Goal: Task Accomplishment & Management: Use online tool/utility

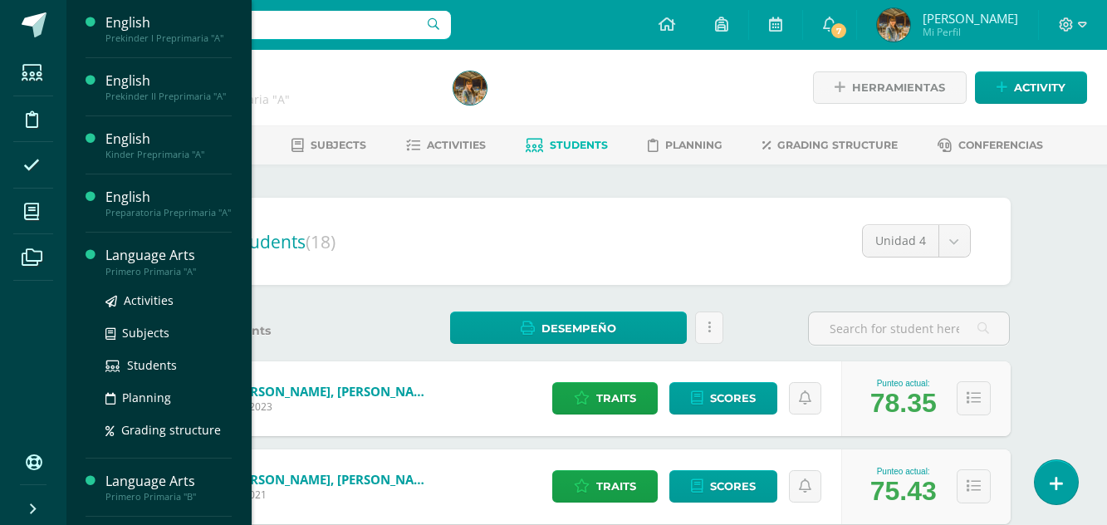
click at [136, 267] on div "Primero Primaria "A"" at bounding box center [168, 272] width 126 height 12
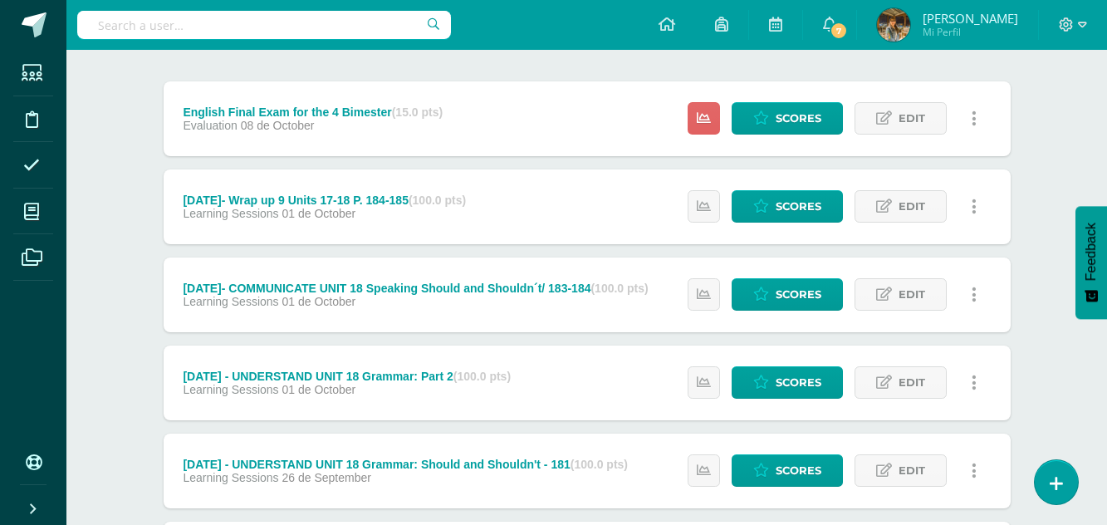
scroll to position [163, 0]
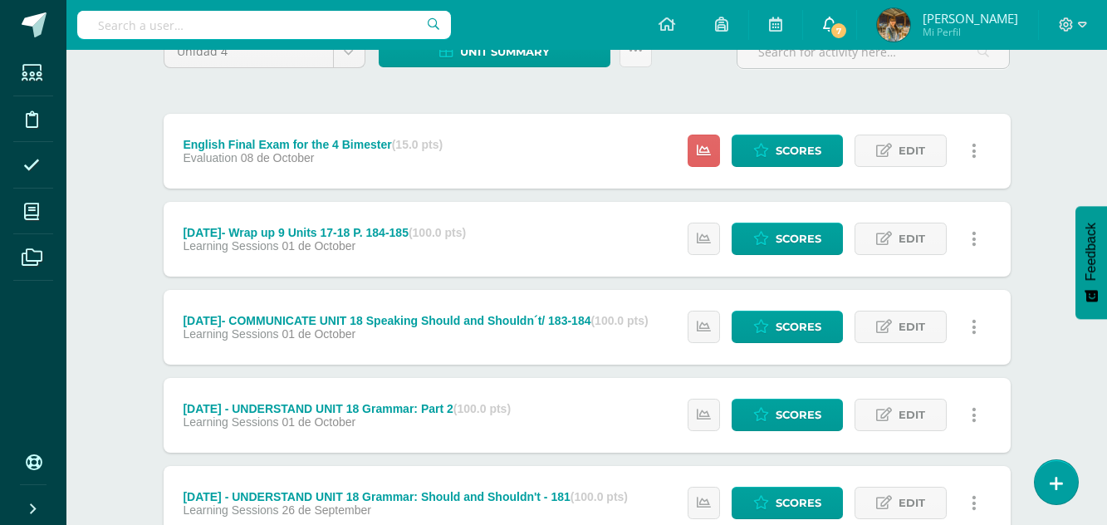
click at [823, 24] on icon at bounding box center [829, 24] width 13 height 15
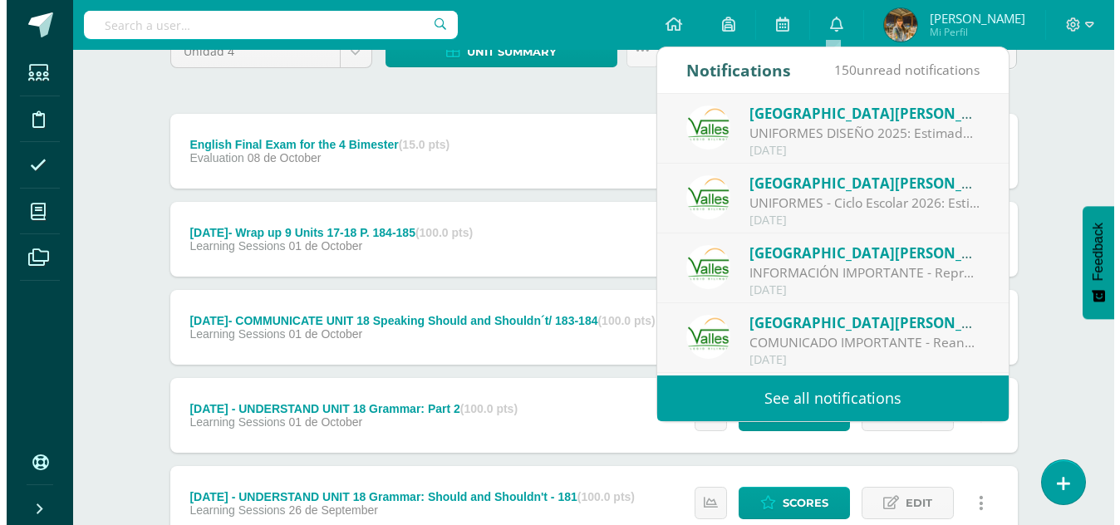
scroll to position [140, 0]
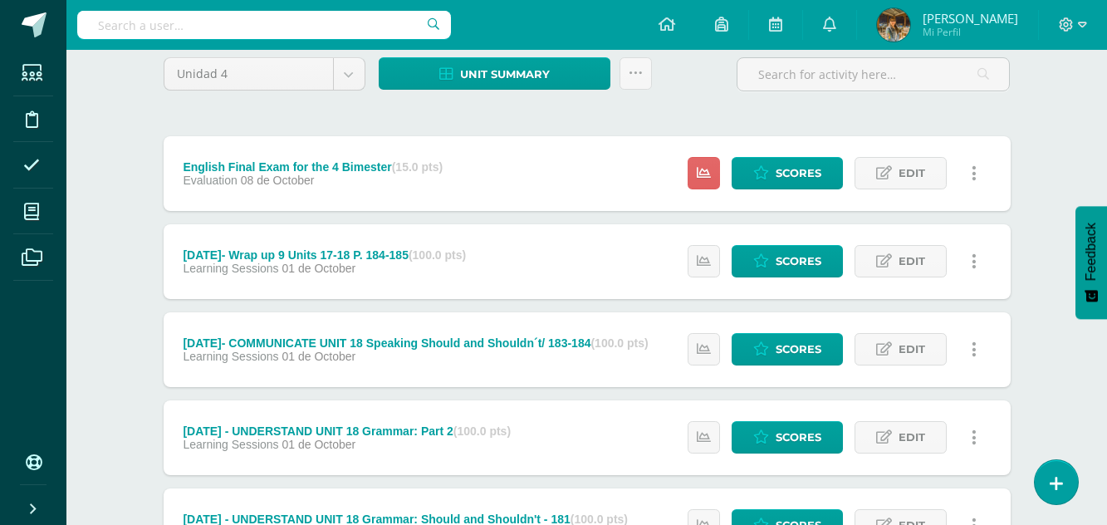
click at [635, 73] on icon at bounding box center [636, 73] width 14 height 14
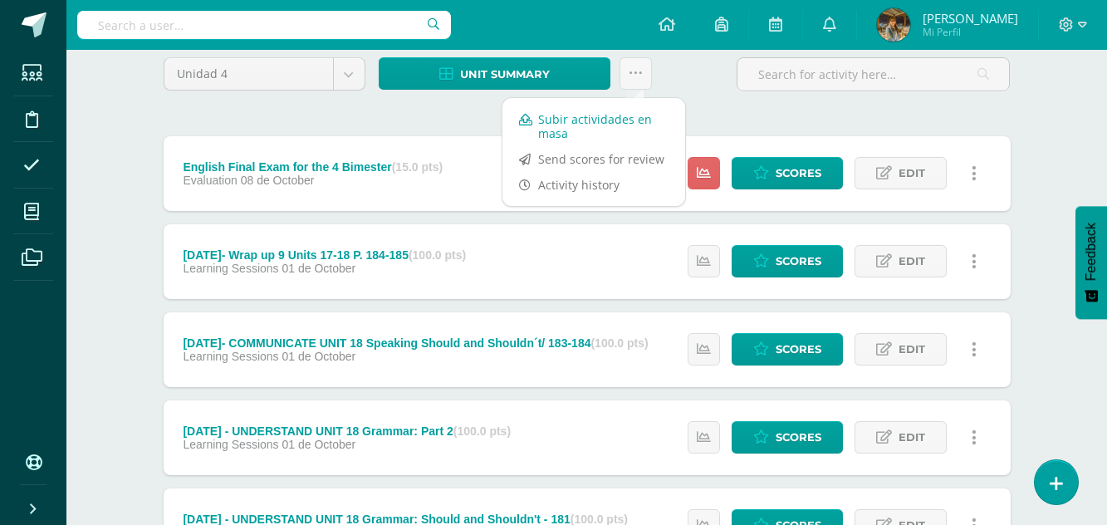
click at [577, 126] on link "Subir actividades en masa" at bounding box center [594, 126] width 183 height 40
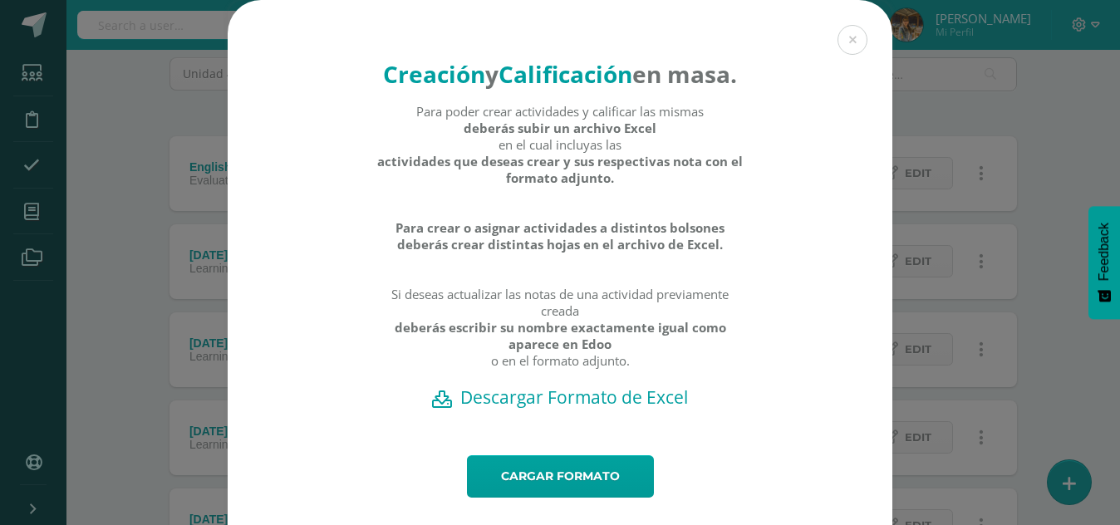
click at [485, 409] on h2 "Descargar Formato de Excel" at bounding box center [560, 396] width 606 height 23
click at [842, 47] on button at bounding box center [852, 40] width 30 height 30
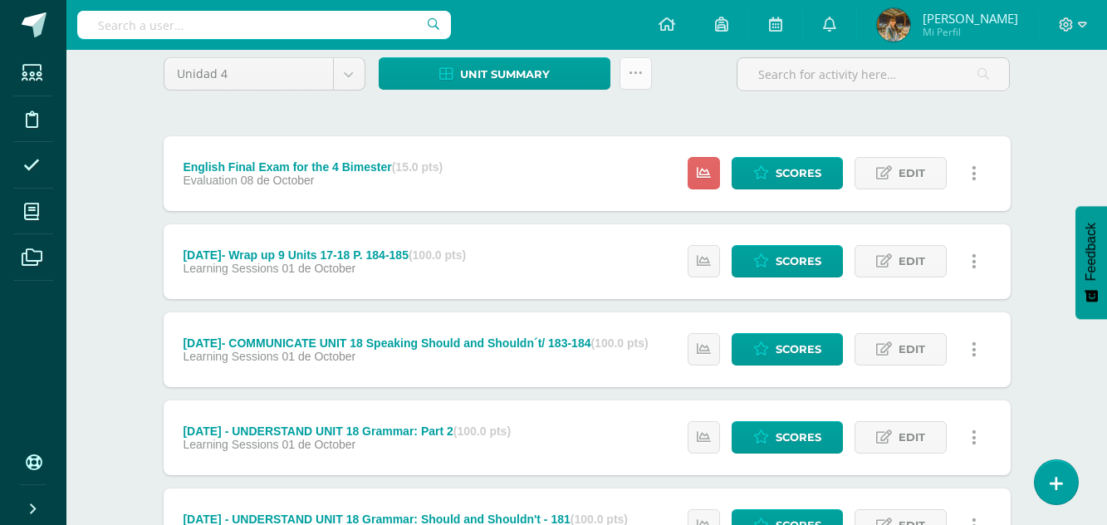
click at [634, 74] on icon at bounding box center [636, 73] width 14 height 14
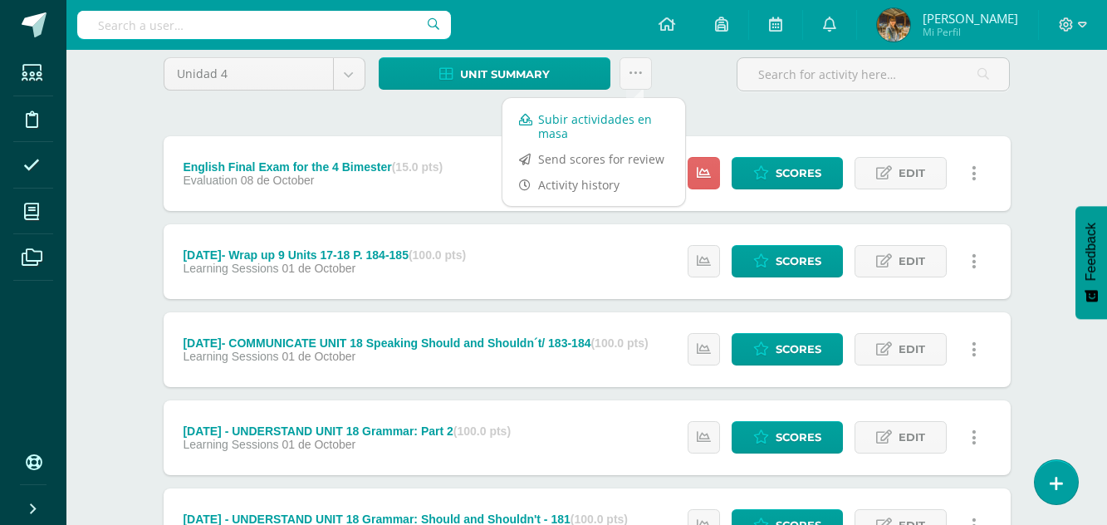
click at [585, 122] on link "Subir actividades en masa" at bounding box center [594, 126] width 183 height 40
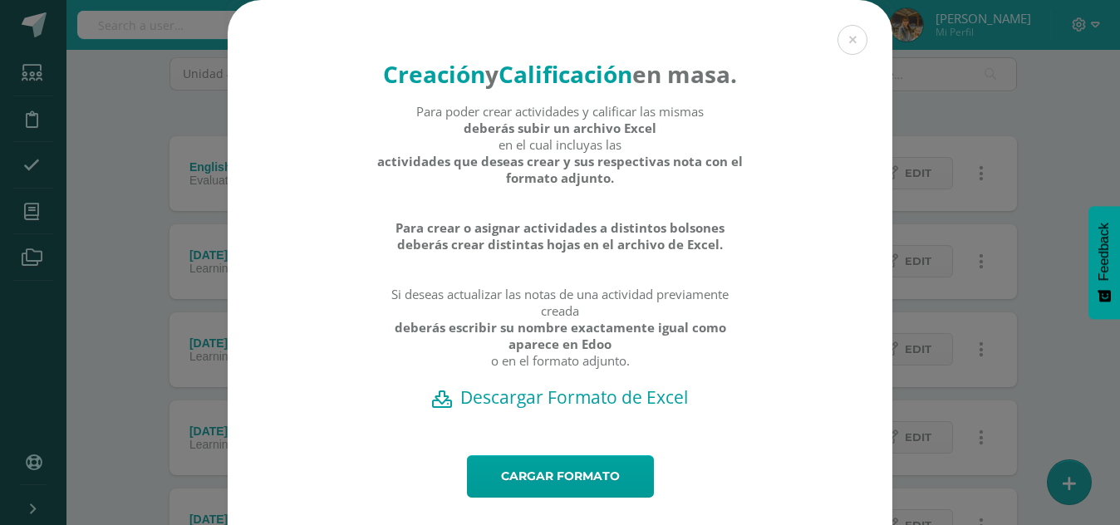
click at [603, 409] on h2 "Descargar Formato de Excel" at bounding box center [560, 396] width 606 height 23
click at [530, 409] on h2 "Descargar Formato de Excel" at bounding box center [560, 396] width 606 height 23
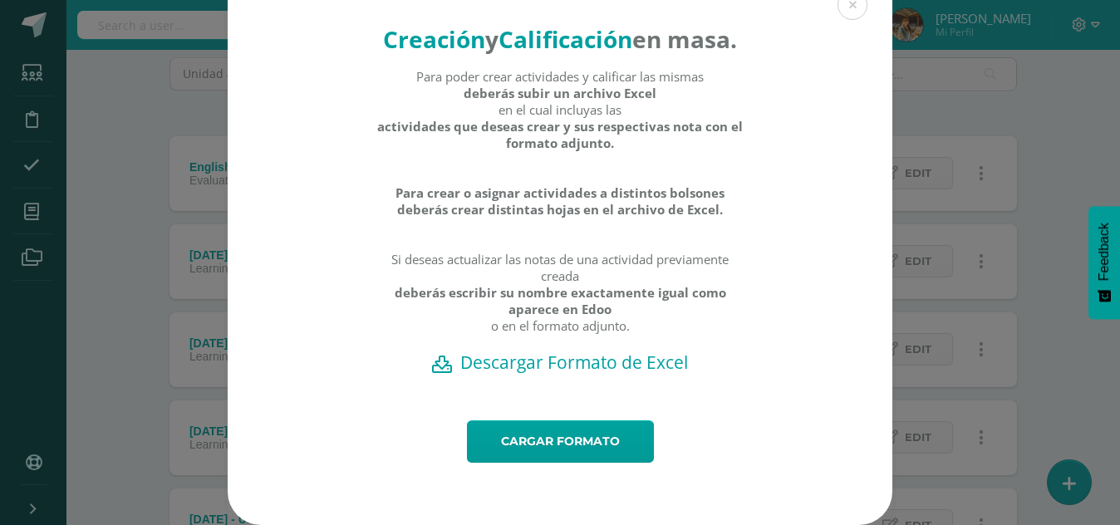
scroll to position [53, 0]
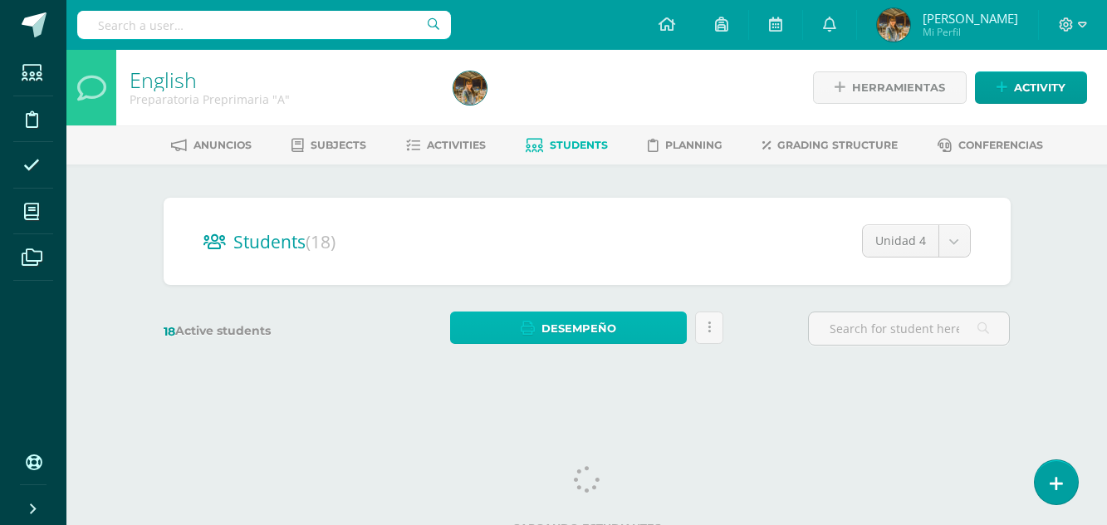
click at [521, 313] on link "Desempeño" at bounding box center [568, 328] width 237 height 32
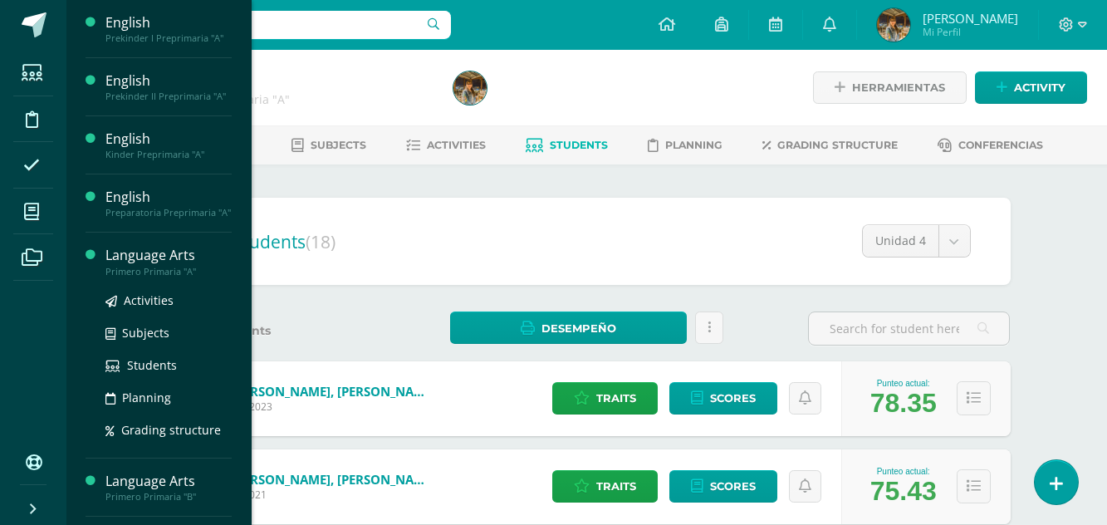
click at [118, 264] on div "Language Arts" at bounding box center [168, 255] width 126 height 19
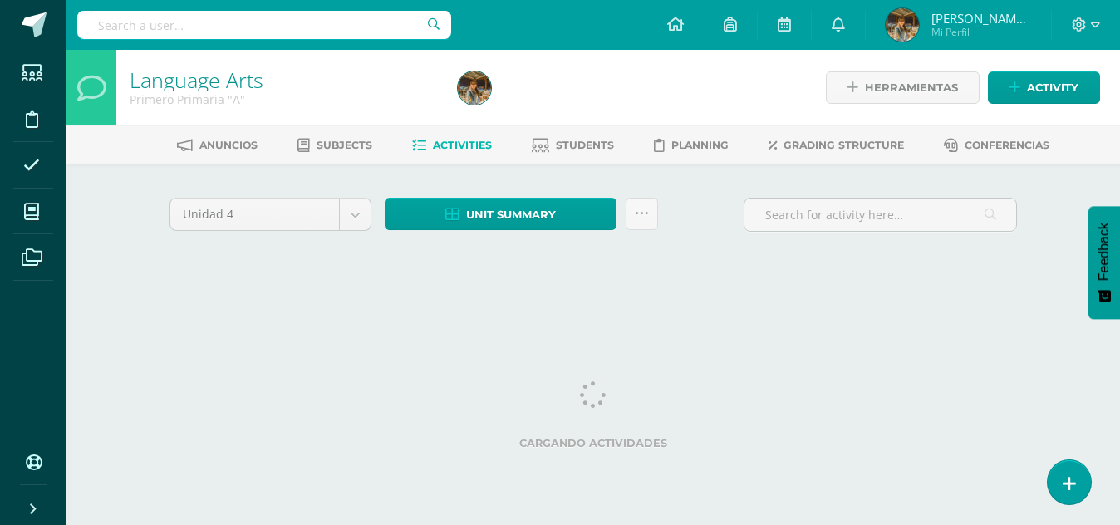
click at [118, 264] on div "Language Arts Primero Primaria "A" Herramientas Detalle de asistencias Activity…" at bounding box center [592, 180] width 1053 height 260
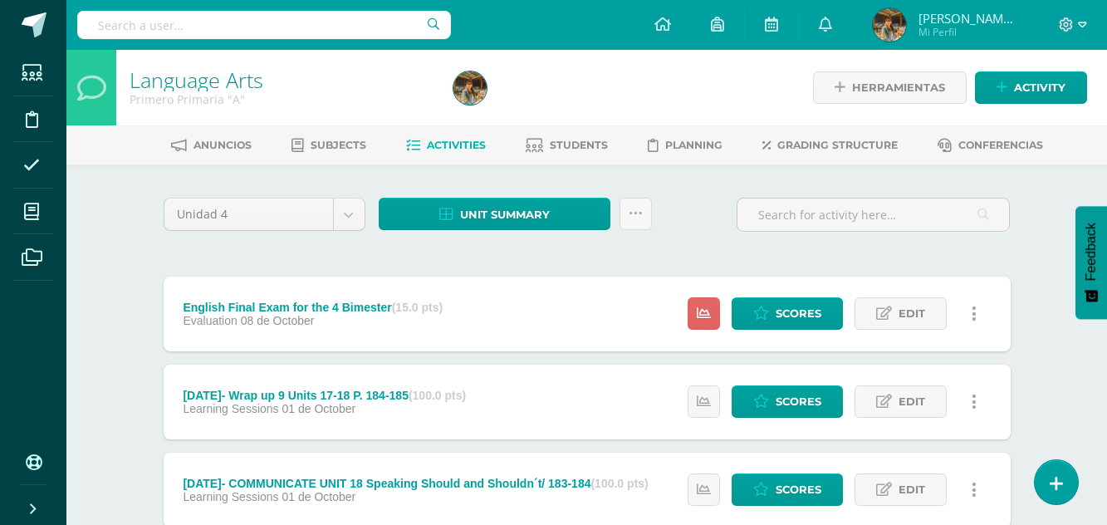
click at [454, 147] on span "Activities" at bounding box center [456, 145] width 59 height 12
click at [571, 147] on span "Students" at bounding box center [579, 145] width 58 height 12
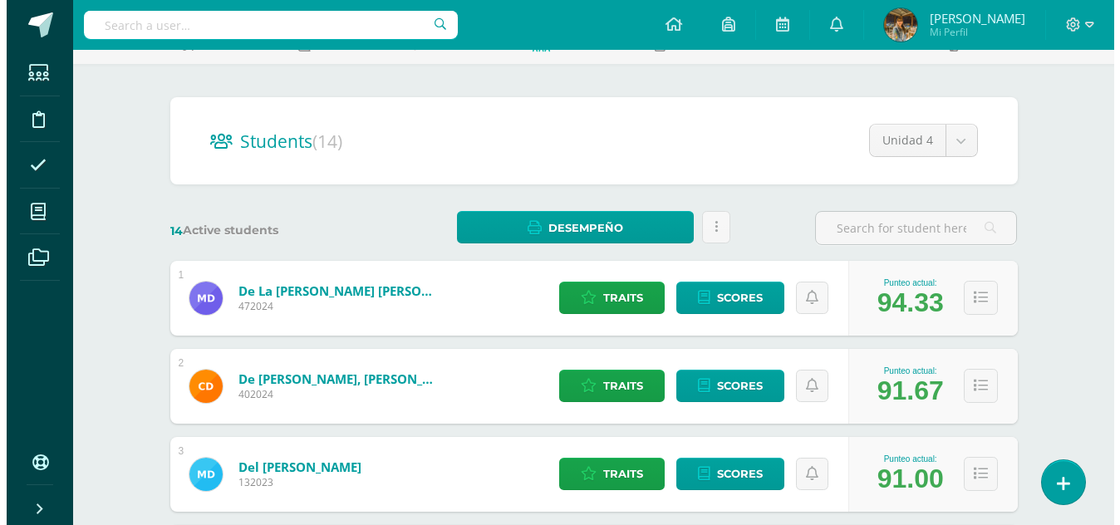
scroll to position [112, 0]
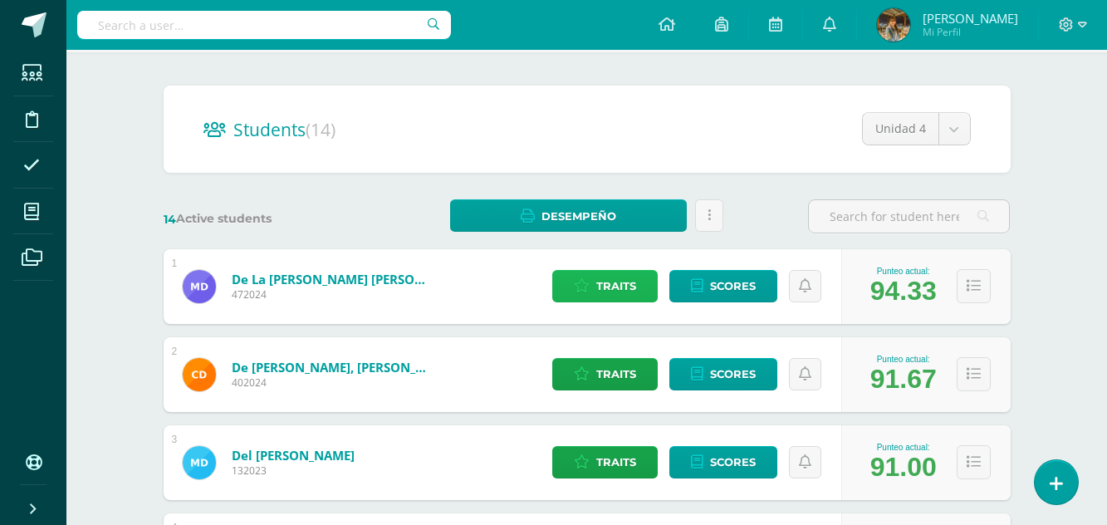
click at [624, 287] on span "Traits" at bounding box center [616, 286] width 40 height 31
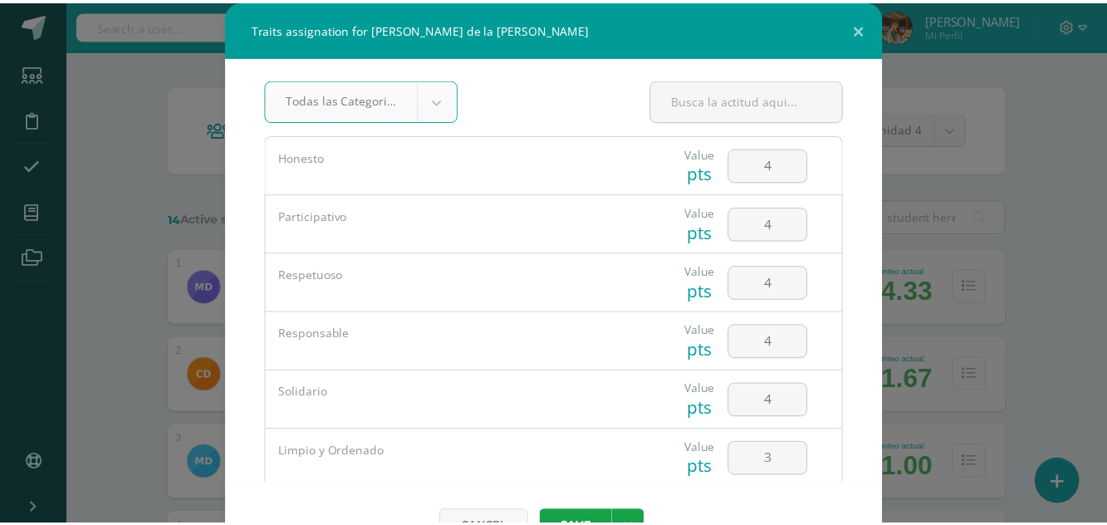
scroll to position [2, 0]
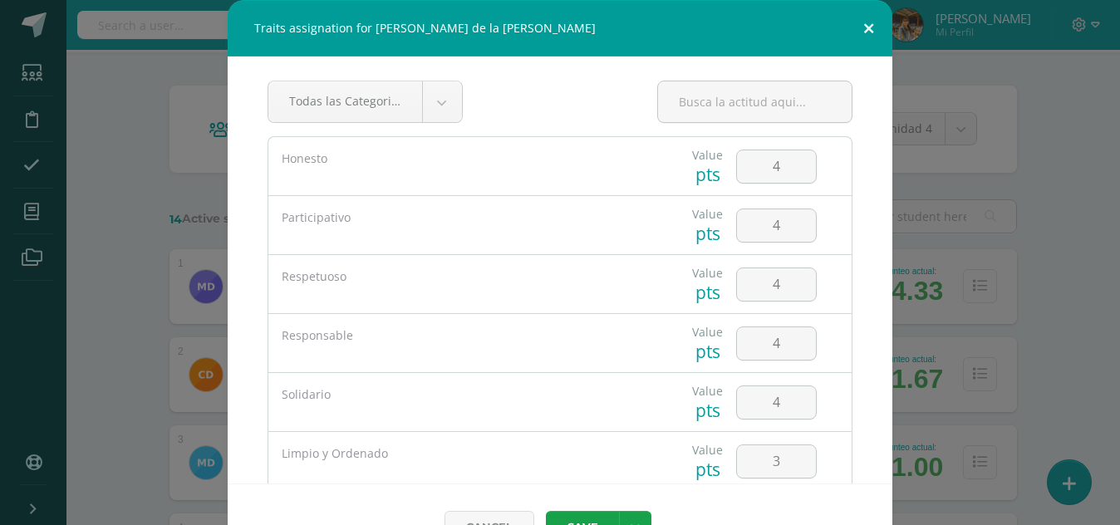
click at [865, 27] on button at bounding box center [868, 28] width 47 height 56
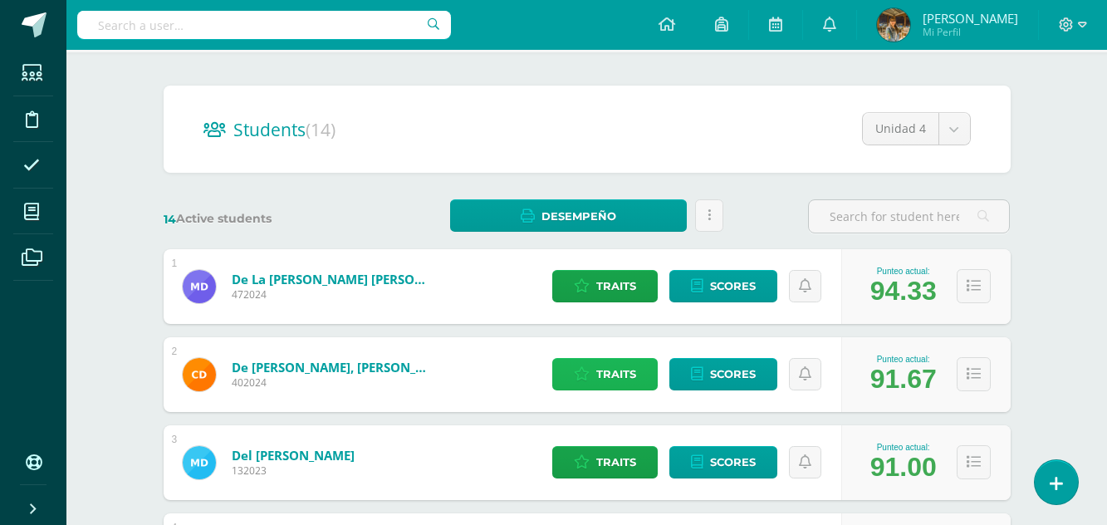
click at [586, 377] on icon at bounding box center [582, 374] width 16 height 14
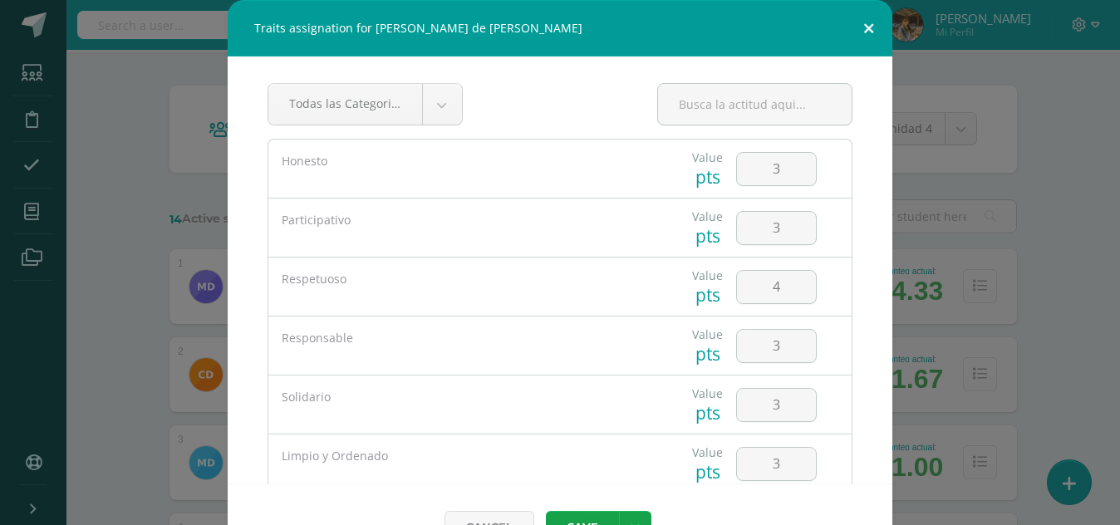
click at [863, 30] on button at bounding box center [868, 28] width 47 height 56
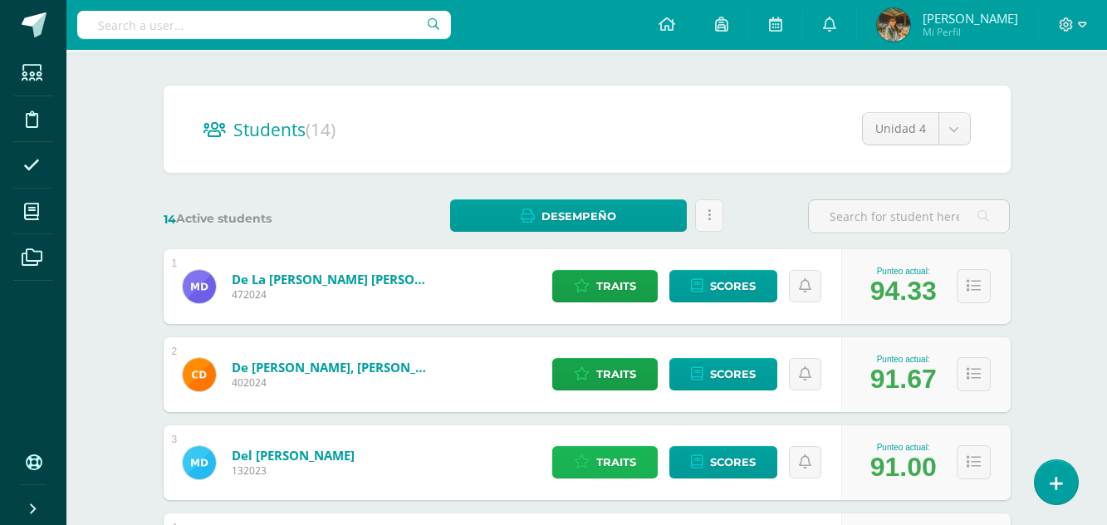
click at [625, 463] on span "Traits" at bounding box center [616, 462] width 40 height 31
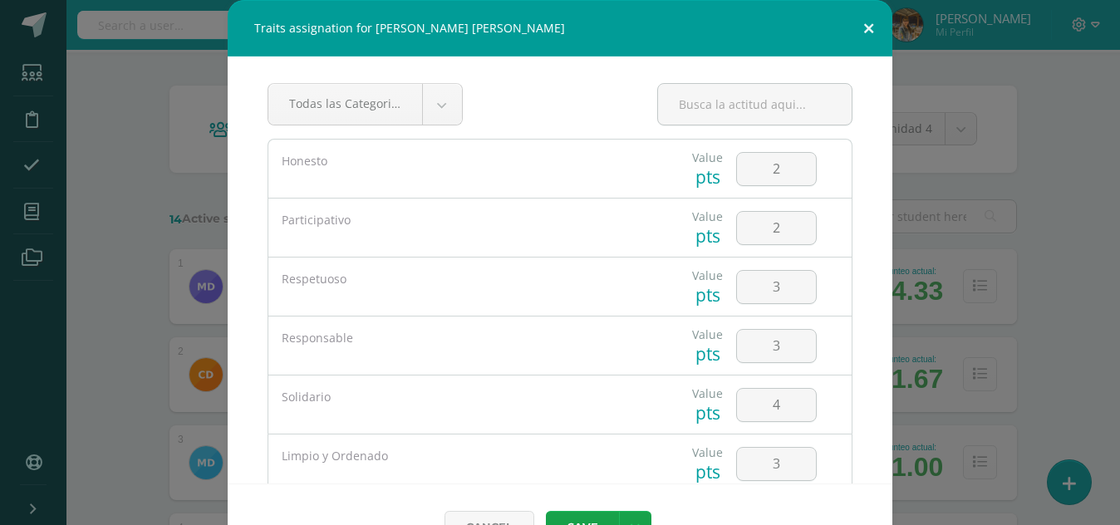
click at [861, 34] on button at bounding box center [868, 28] width 47 height 56
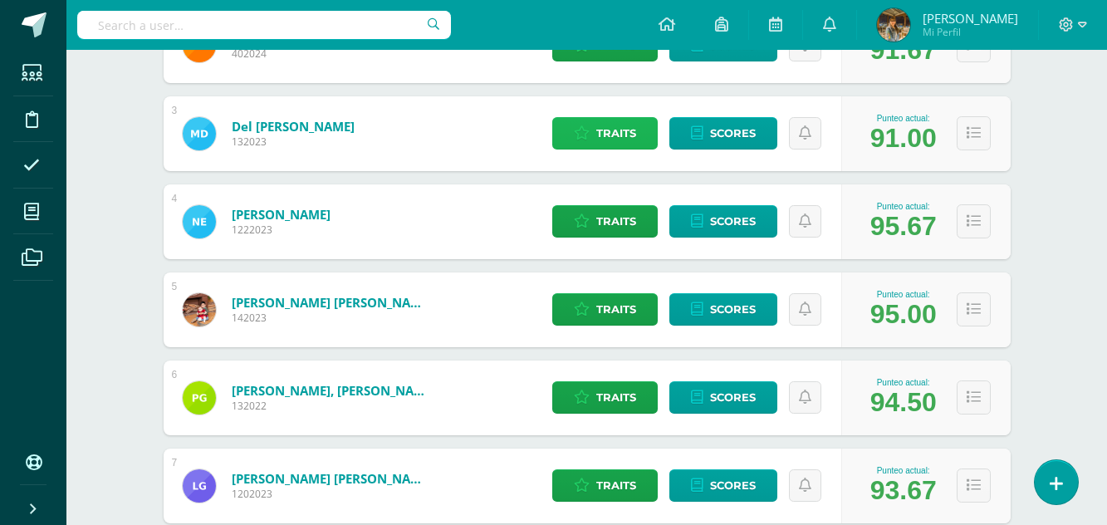
scroll to position [447, 0]
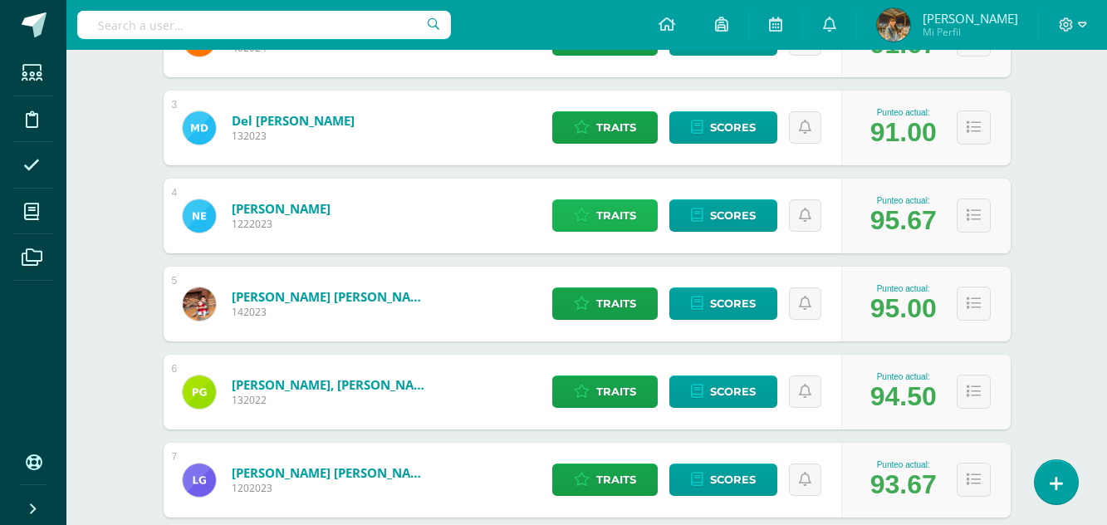
click at [617, 223] on span "Traits" at bounding box center [616, 215] width 40 height 31
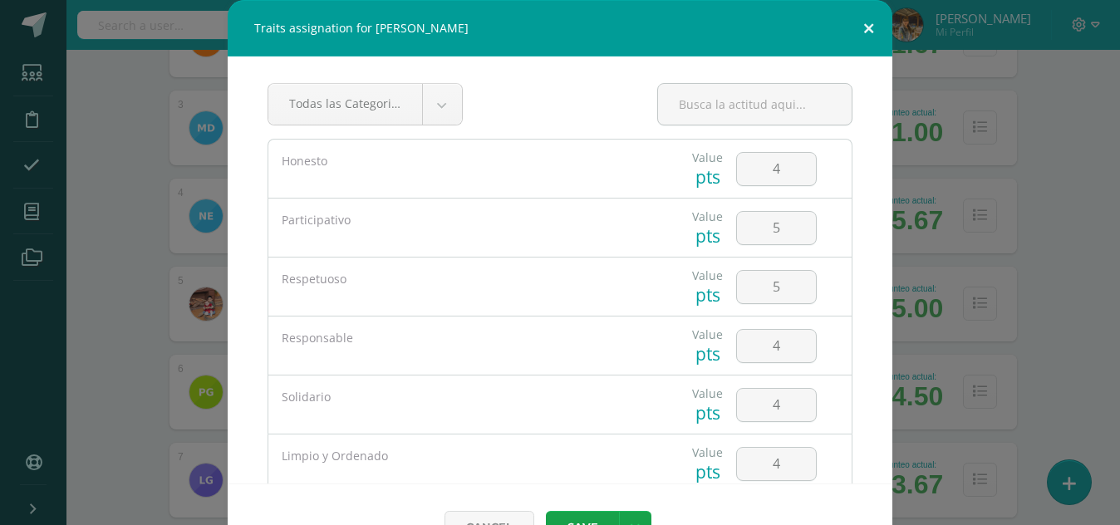
click at [859, 34] on button at bounding box center [868, 28] width 47 height 56
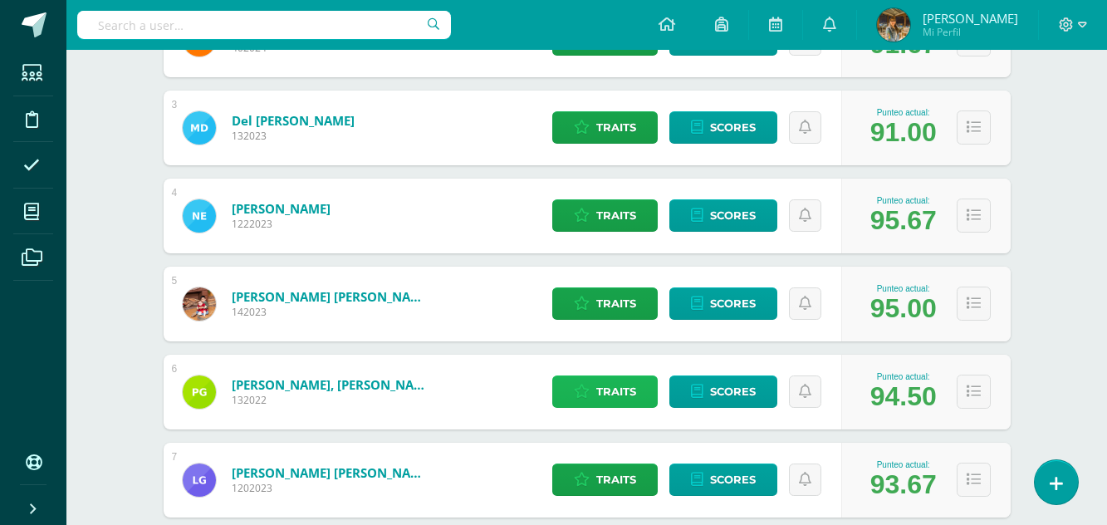
click at [601, 395] on span "Traits" at bounding box center [616, 391] width 40 height 31
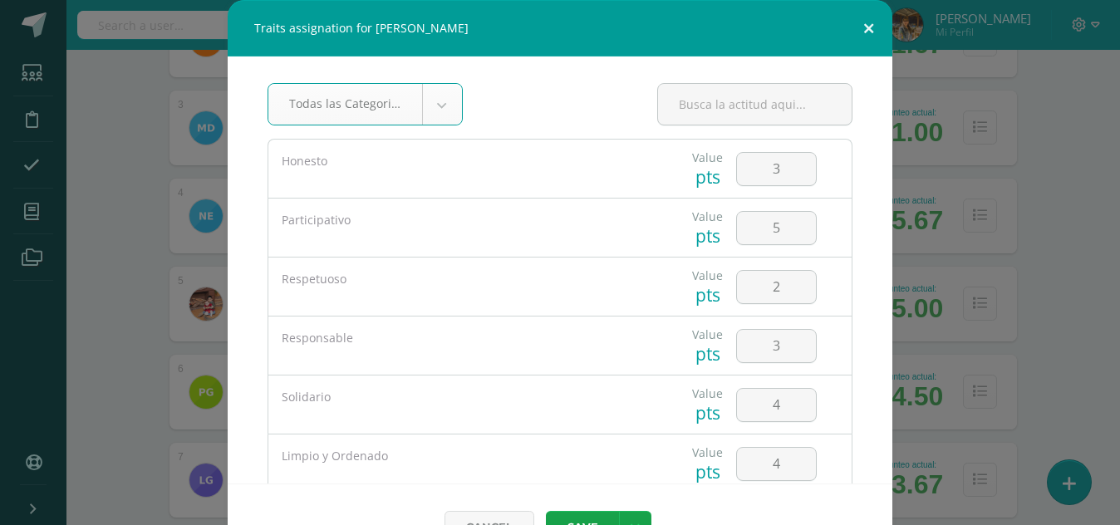
click at [864, 32] on button at bounding box center [868, 28] width 47 height 56
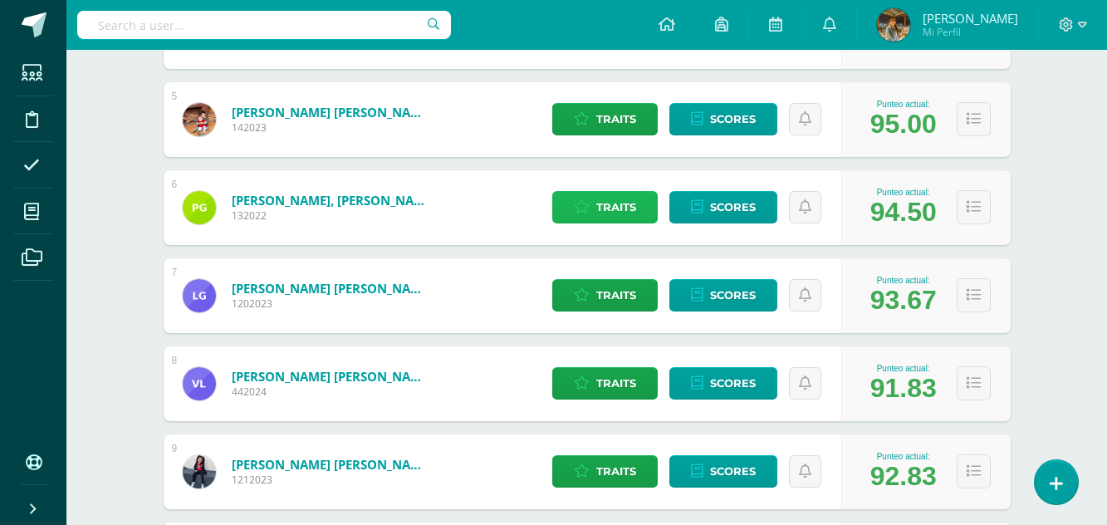
scroll to position [634, 0]
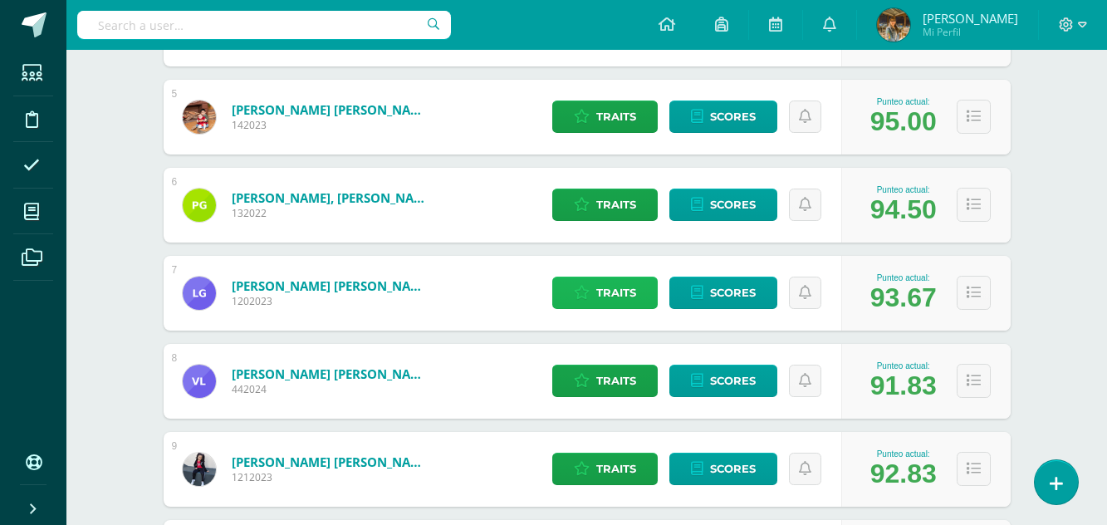
click at [585, 298] on icon at bounding box center [582, 293] width 16 height 14
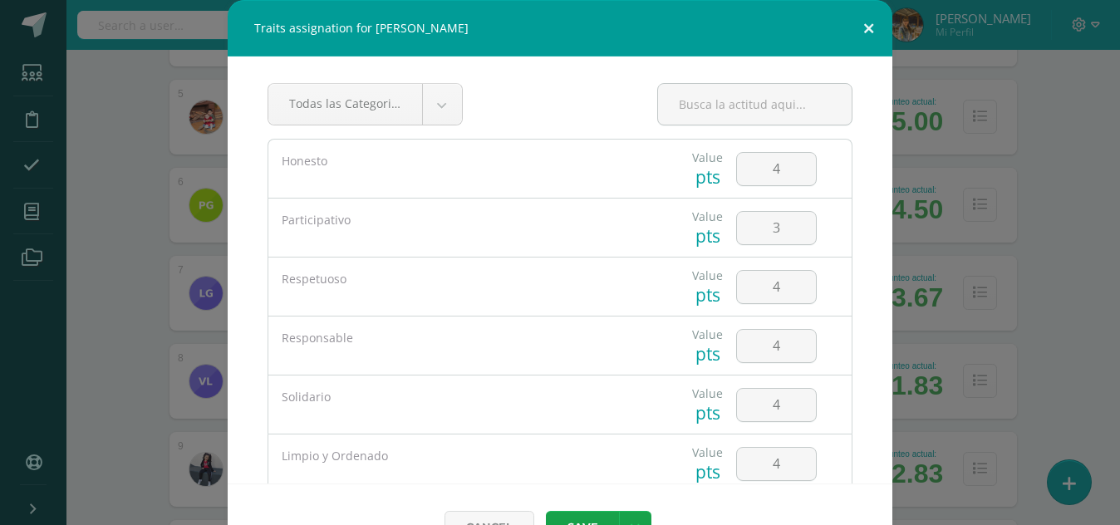
click at [867, 29] on button at bounding box center [868, 28] width 47 height 56
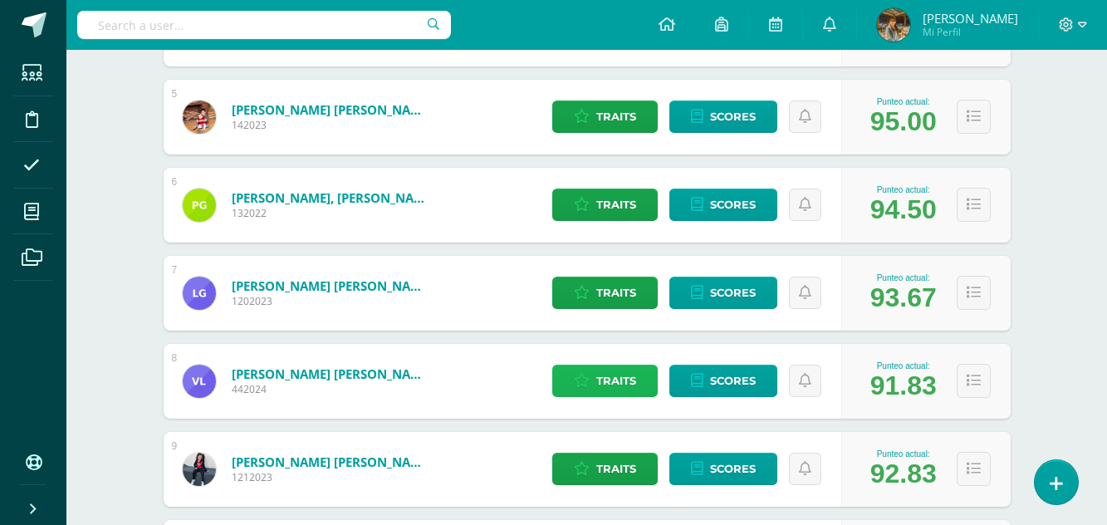
click at [589, 387] on icon at bounding box center [582, 381] width 16 height 14
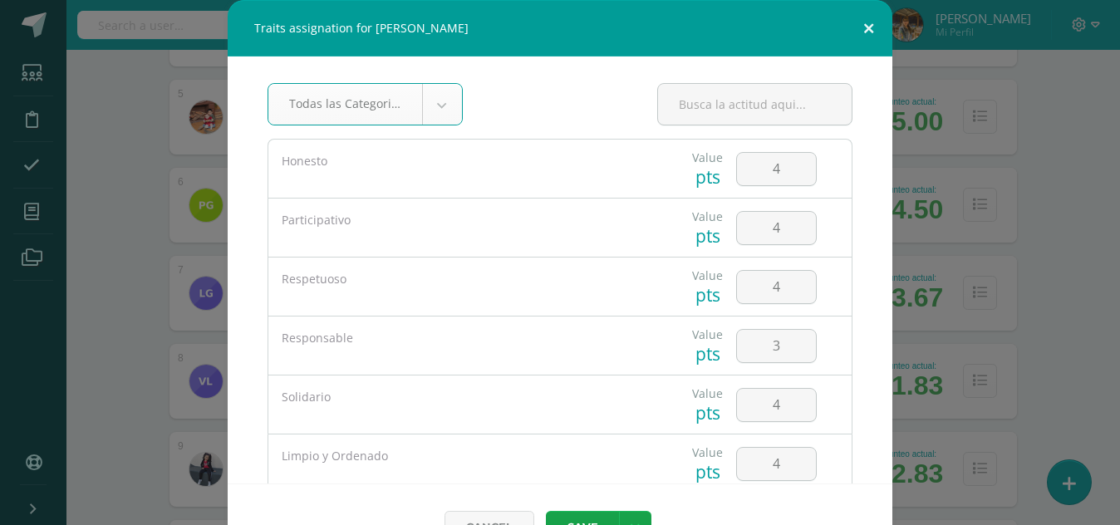
click at [854, 34] on button at bounding box center [868, 28] width 47 height 56
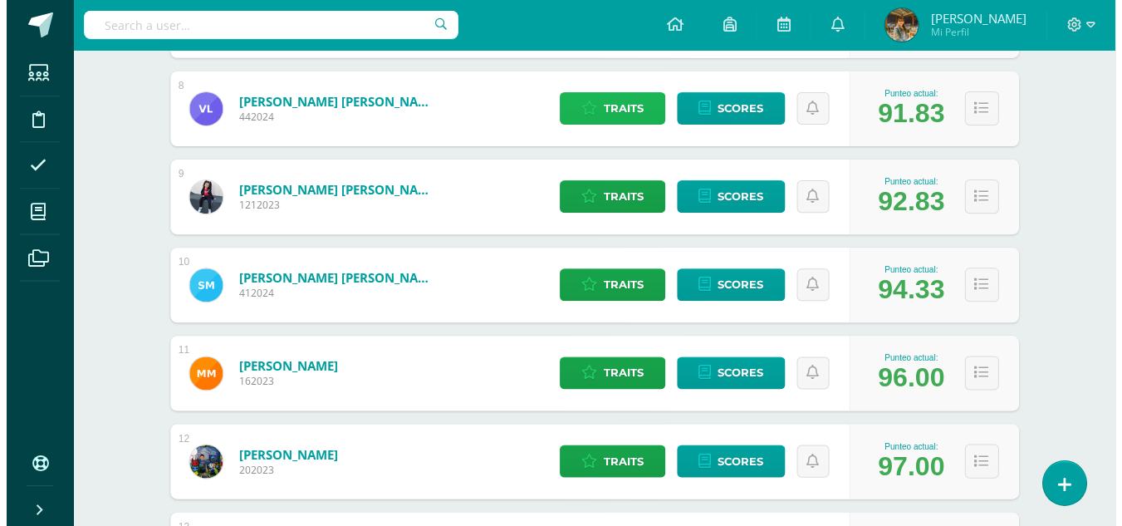
scroll to position [872, 0]
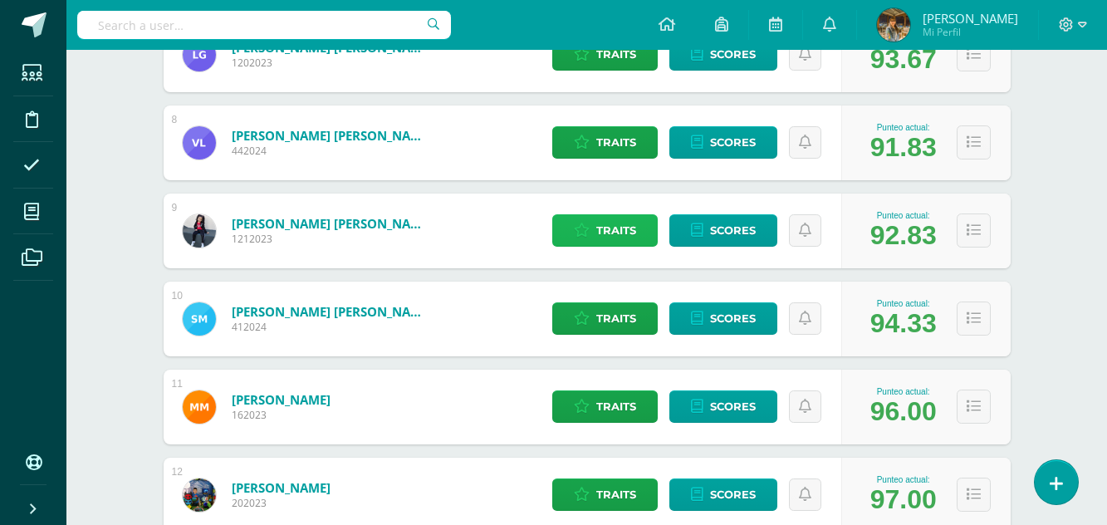
click at [593, 237] on link "Traits" at bounding box center [604, 230] width 105 height 32
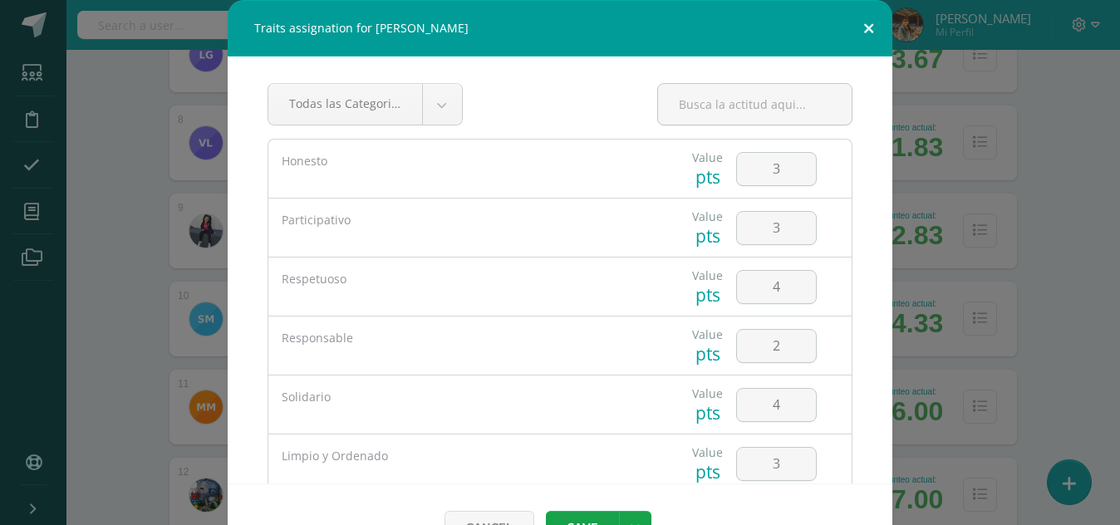
click at [859, 32] on button at bounding box center [868, 28] width 47 height 56
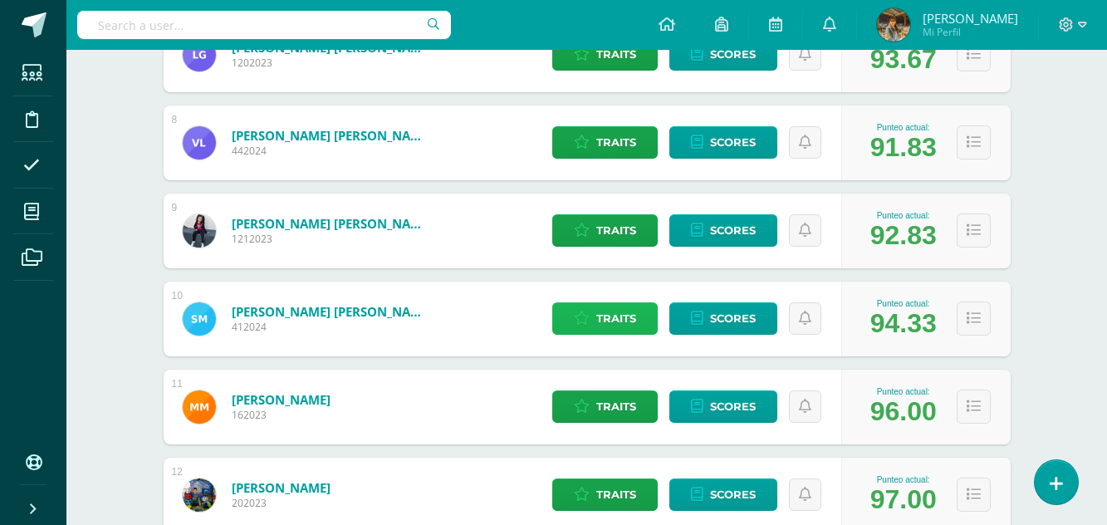
click at [601, 324] on span "Traits" at bounding box center [616, 318] width 40 height 31
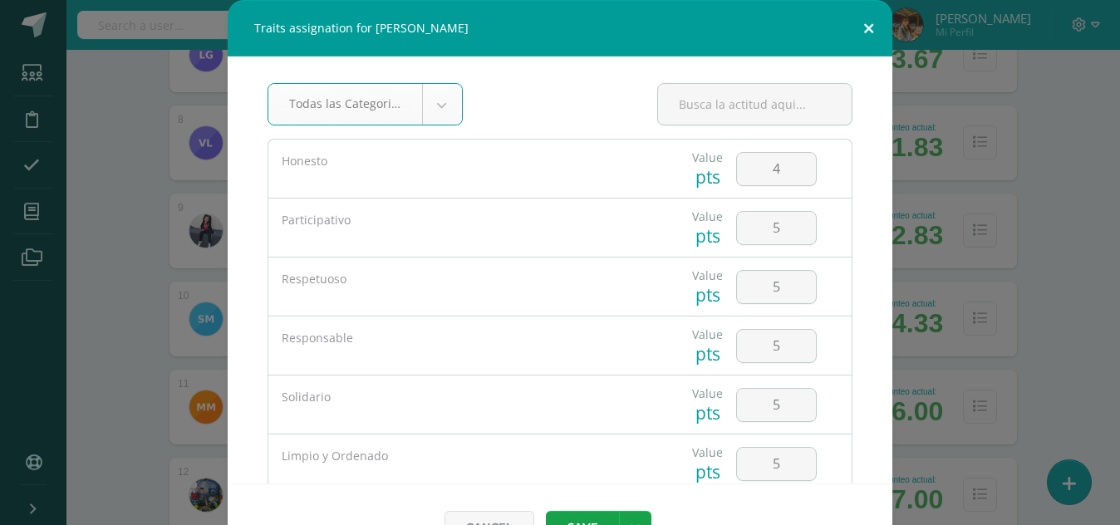
click at [860, 28] on button at bounding box center [868, 28] width 47 height 56
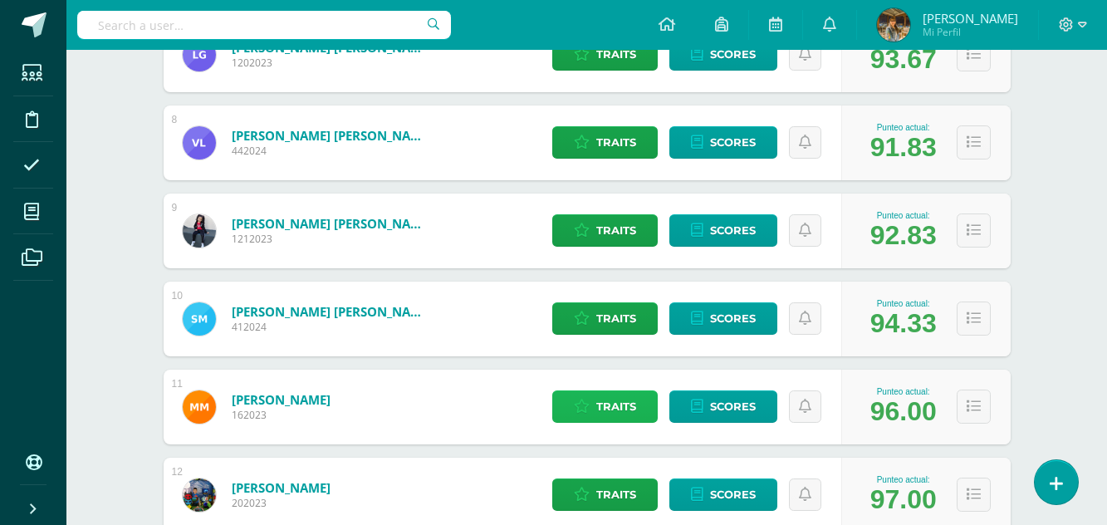
click at [603, 410] on span "Traits" at bounding box center [616, 406] width 40 height 31
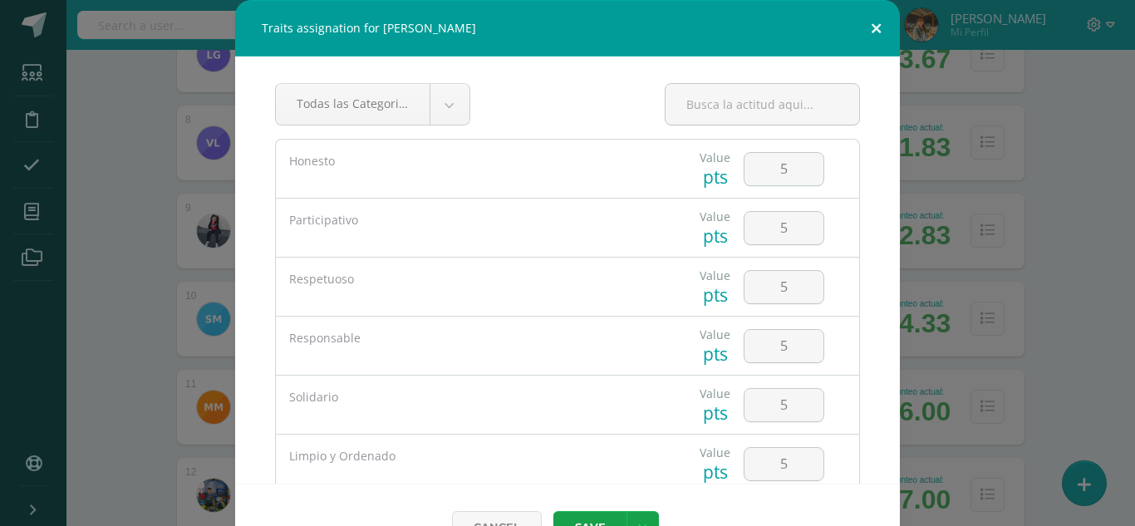
click at [866, 25] on button at bounding box center [875, 28] width 47 height 56
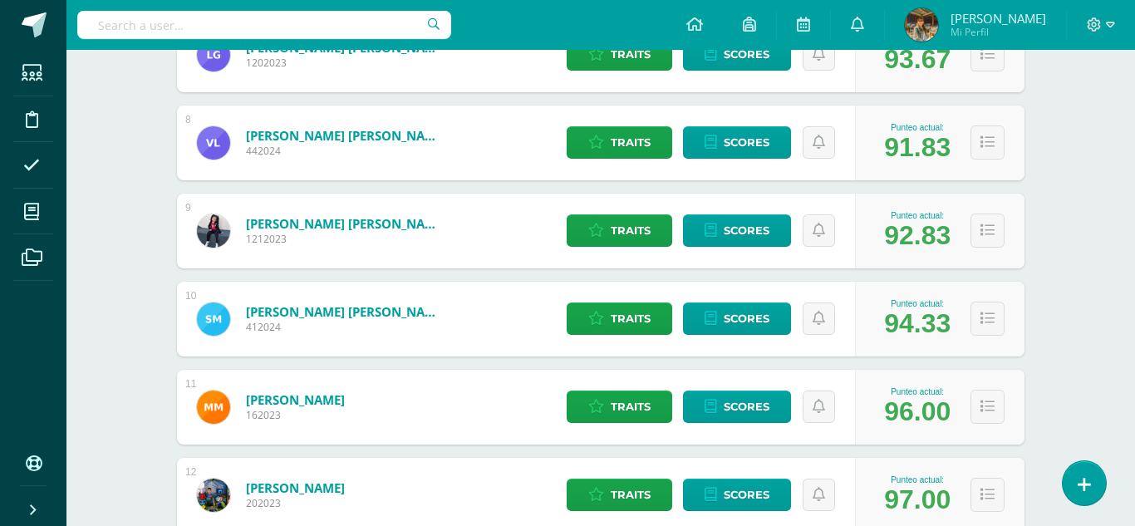
click at [866, 27] on div "Traits assignation for Matias Martínez Mejía Todas las Categorias Todas las Cat…" at bounding box center [567, 285] width 1121 height 570
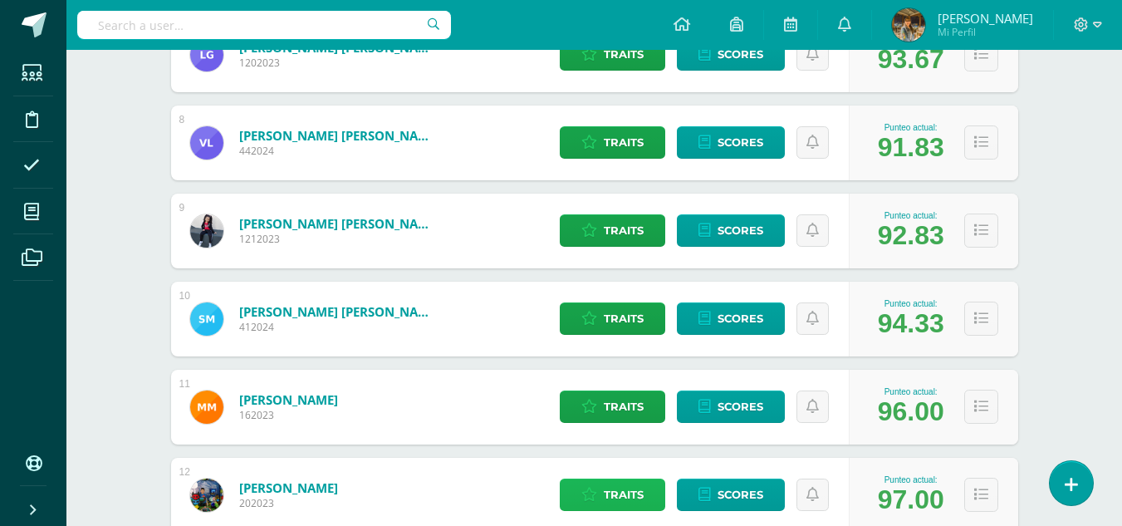
click at [608, 499] on span "Traits" at bounding box center [624, 494] width 40 height 31
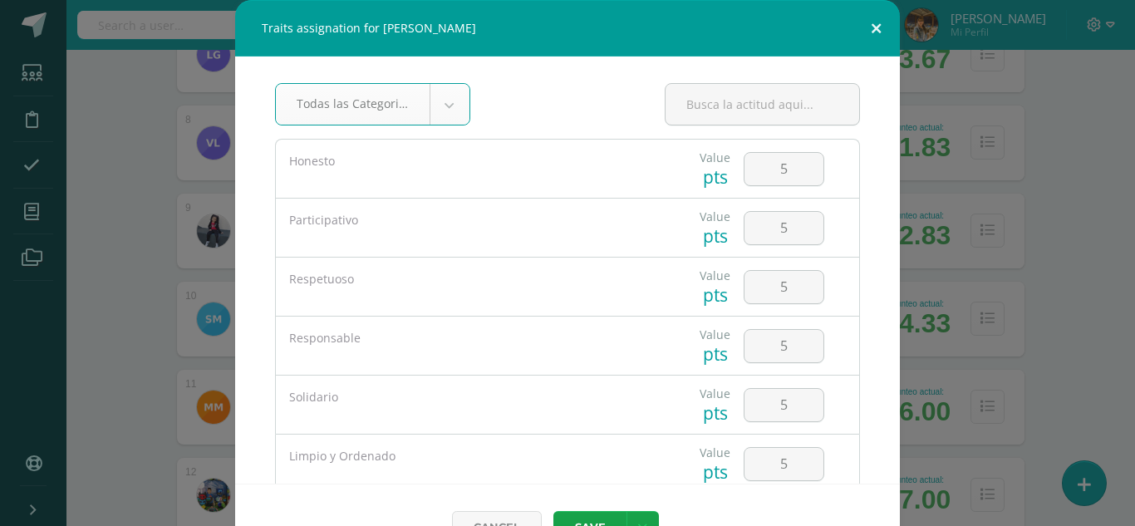
click at [870, 27] on button at bounding box center [875, 28] width 47 height 56
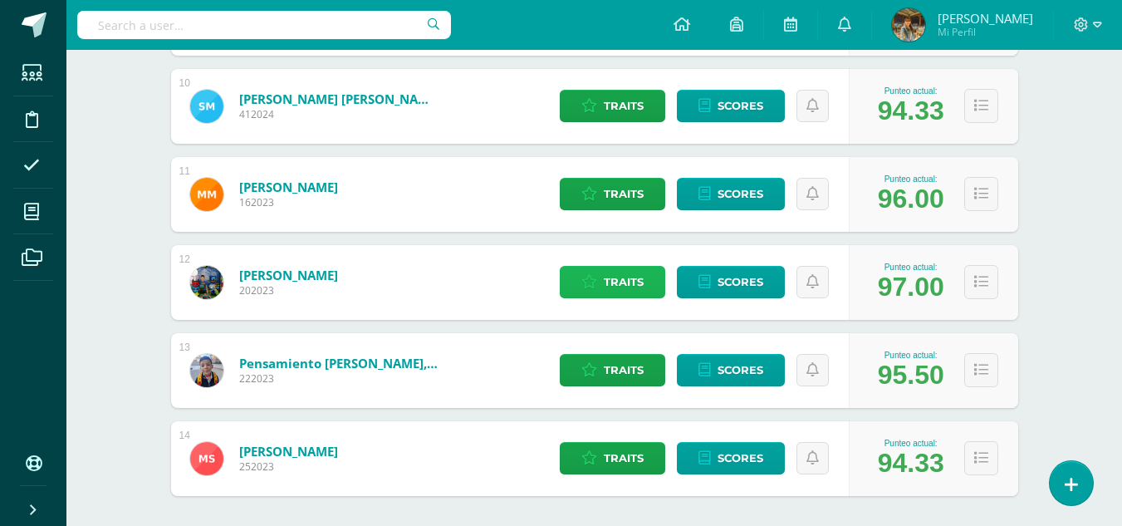
scroll to position [1097, 0]
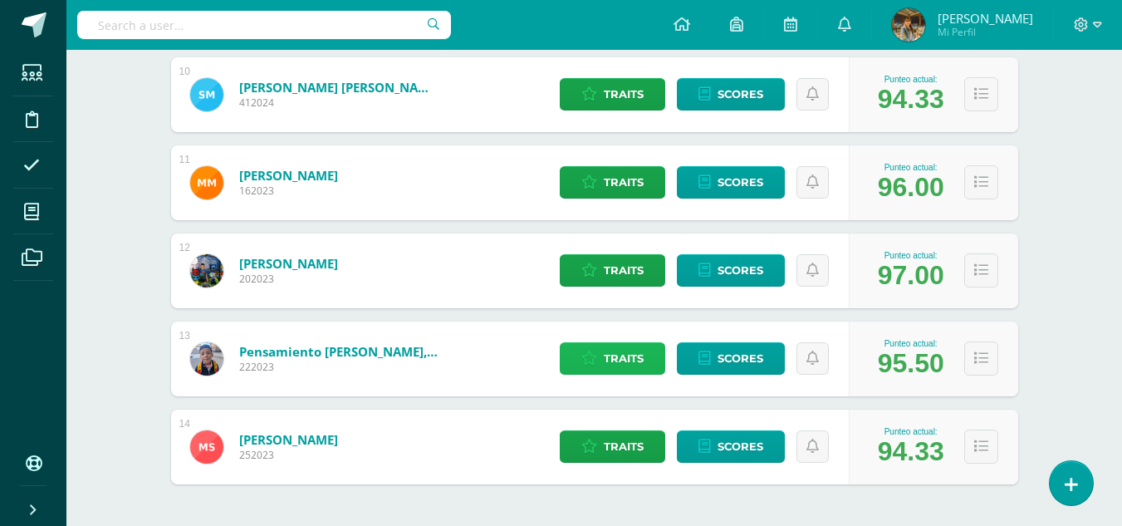
click at [612, 361] on span "Traits" at bounding box center [624, 358] width 40 height 31
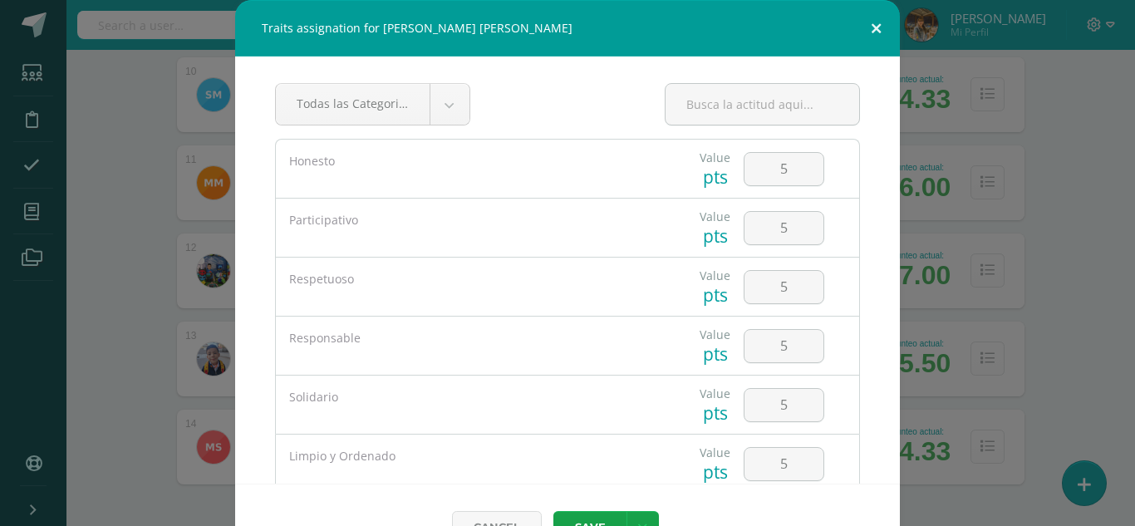
click at [873, 29] on button at bounding box center [875, 28] width 47 height 56
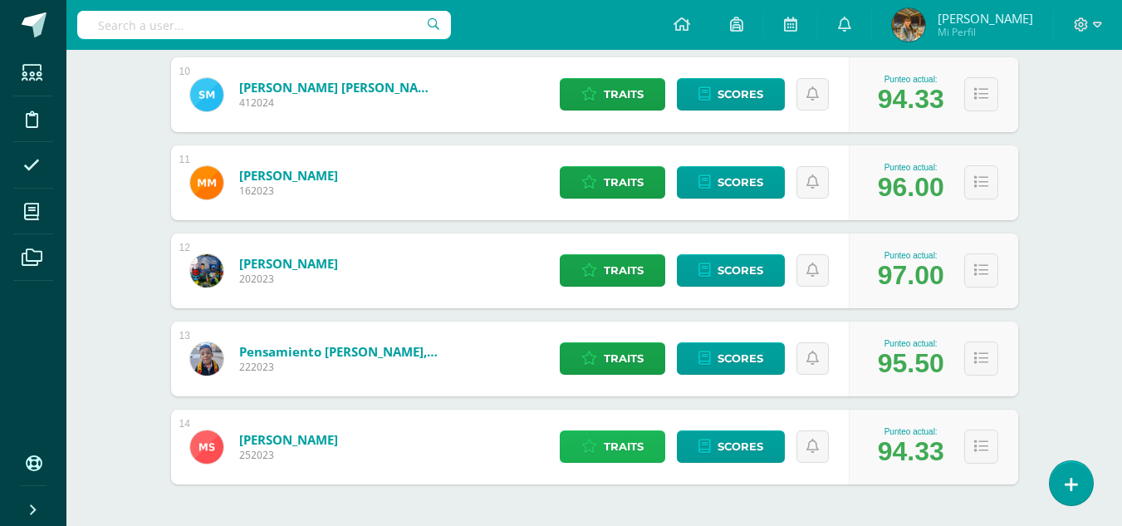
click at [616, 449] on span "Traits" at bounding box center [624, 446] width 40 height 31
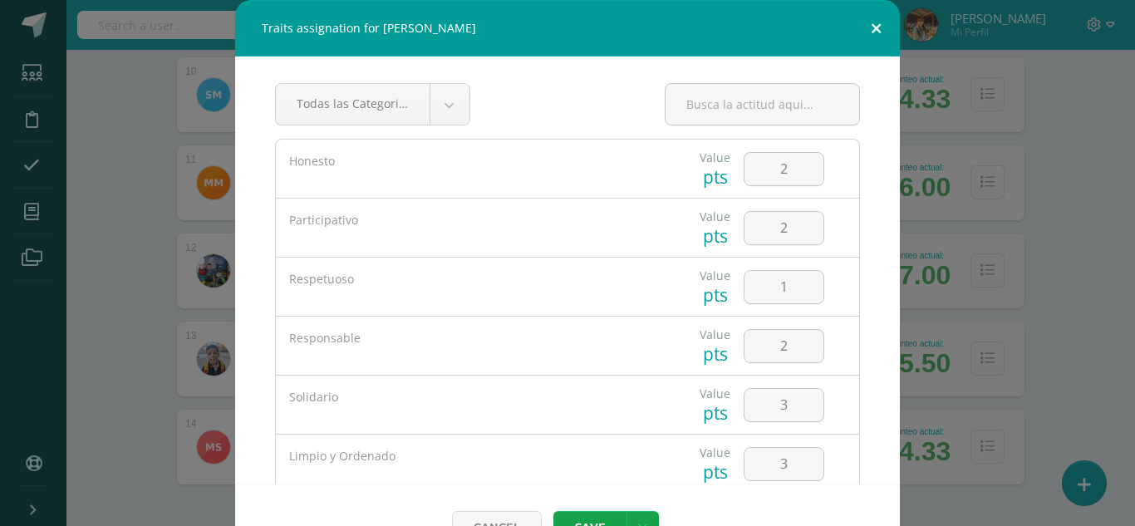
click at [869, 27] on button at bounding box center [875, 28] width 47 height 56
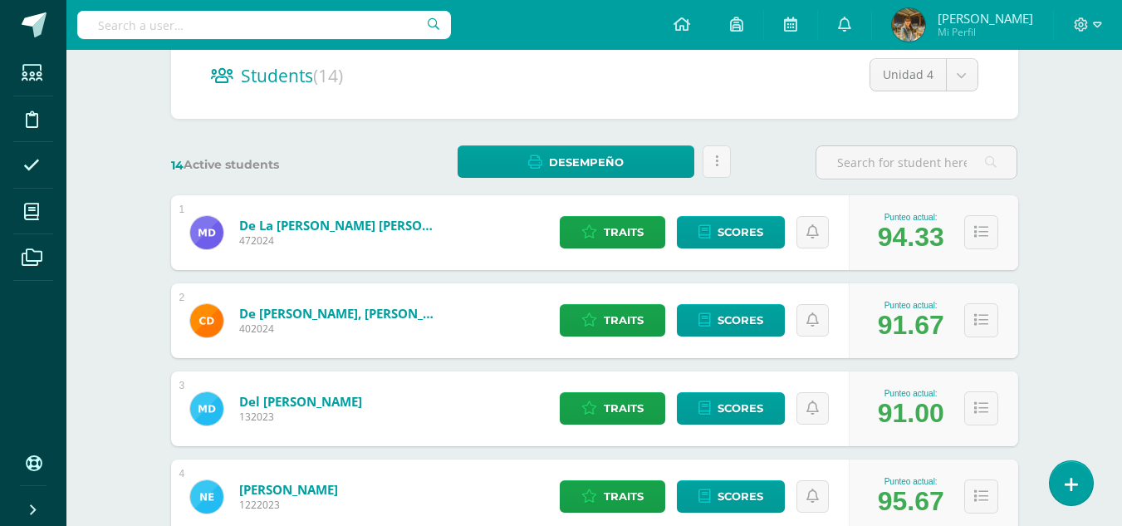
scroll to position [0, 0]
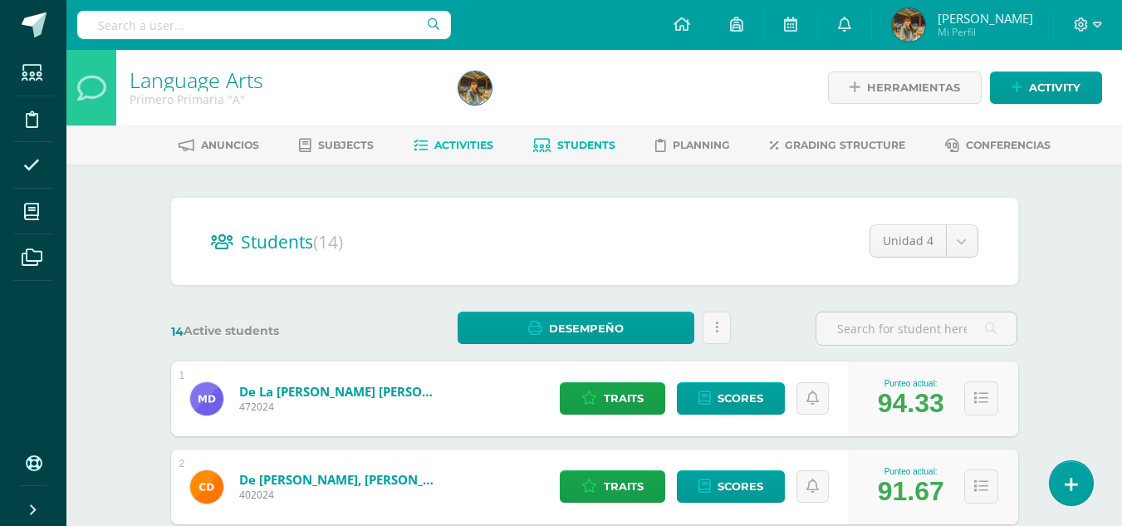
click at [449, 145] on span "Activities" at bounding box center [463, 145] width 59 height 12
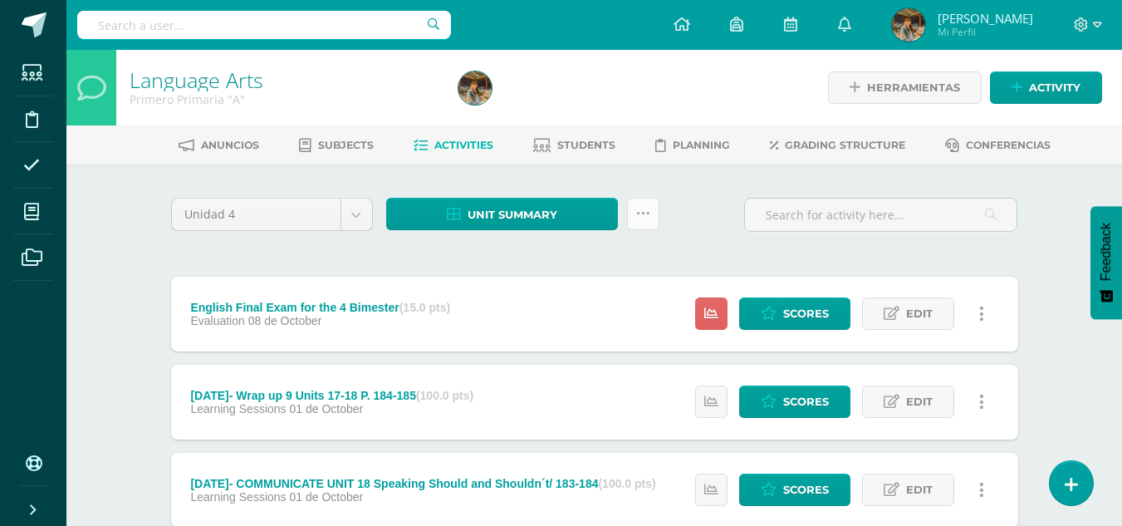
click at [643, 213] on icon at bounding box center [643, 214] width 14 height 14
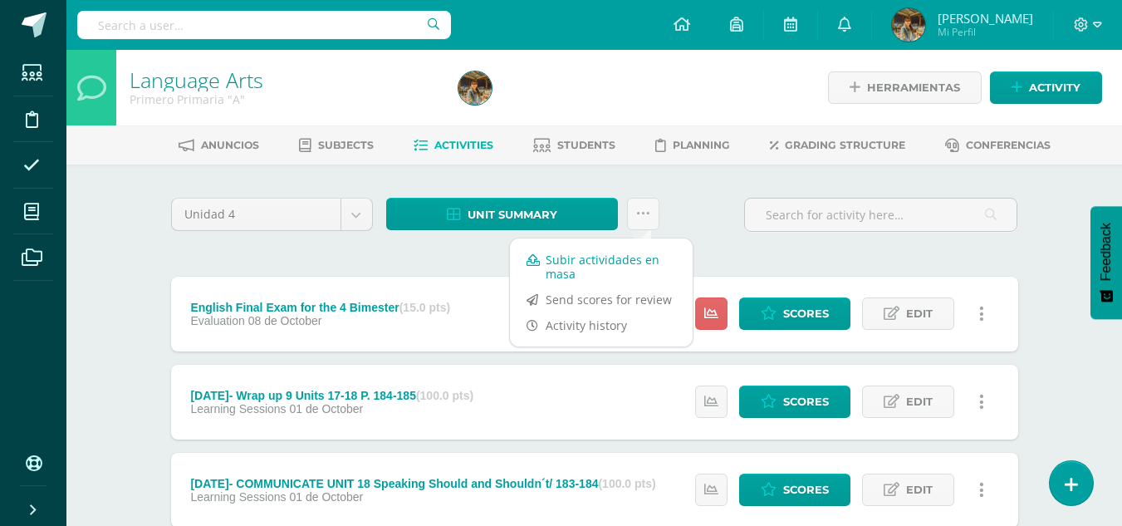
click at [632, 264] on link "Subir actividades en masa" at bounding box center [601, 267] width 183 height 40
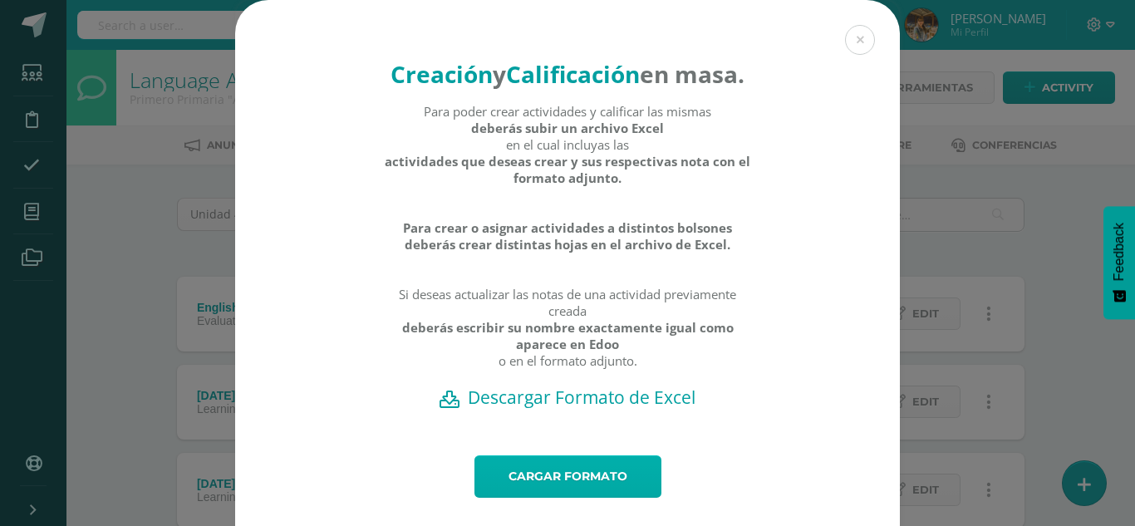
click at [570, 498] on link "Cargar formato" at bounding box center [567, 476] width 187 height 42
click at [588, 498] on link "Cargar formato" at bounding box center [567, 476] width 187 height 42
click at [591, 498] on link "Cargar formato" at bounding box center [567, 476] width 187 height 42
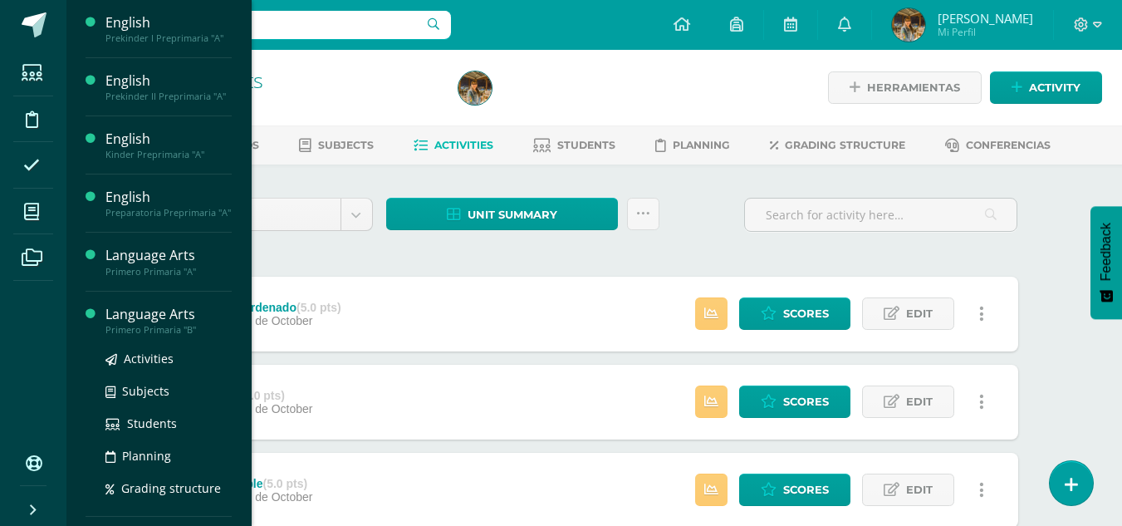
click at [149, 322] on div "Language Arts" at bounding box center [168, 314] width 126 height 19
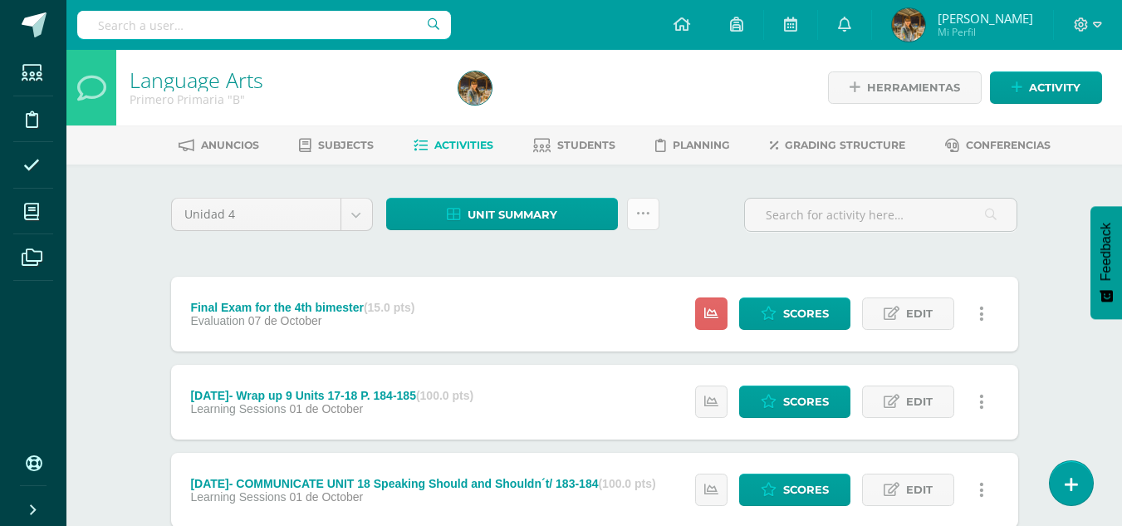
click at [650, 211] on link at bounding box center [643, 214] width 32 height 32
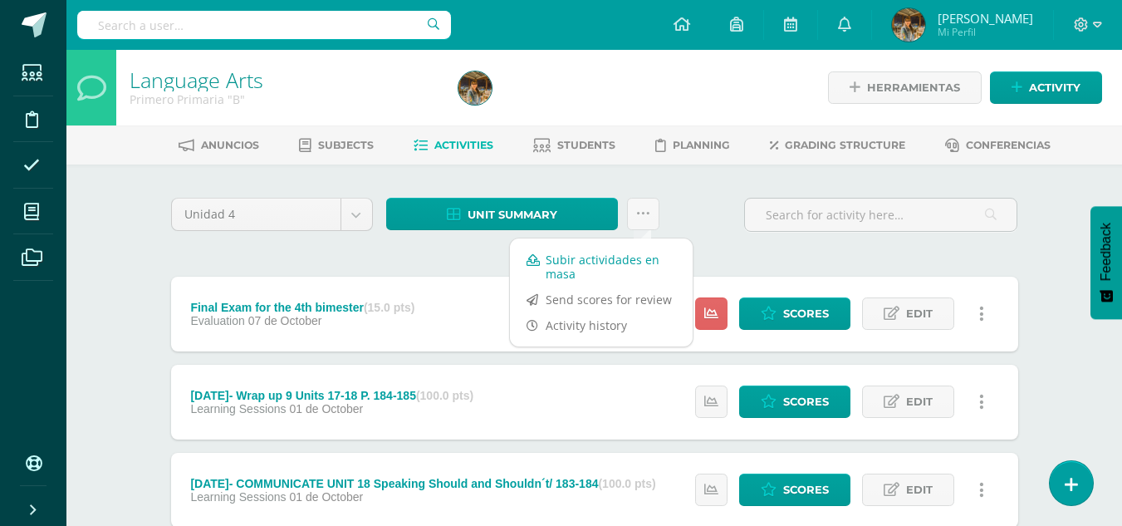
click at [619, 265] on link "Subir actividades en masa" at bounding box center [601, 267] width 183 height 40
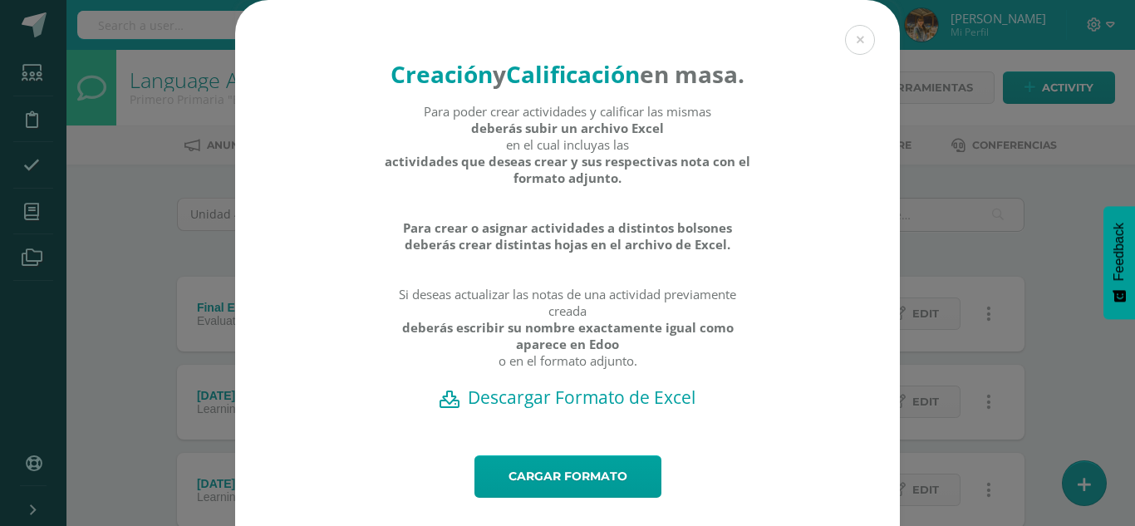
click at [542, 409] on h2 "Descargar Formato de Excel" at bounding box center [567, 396] width 606 height 23
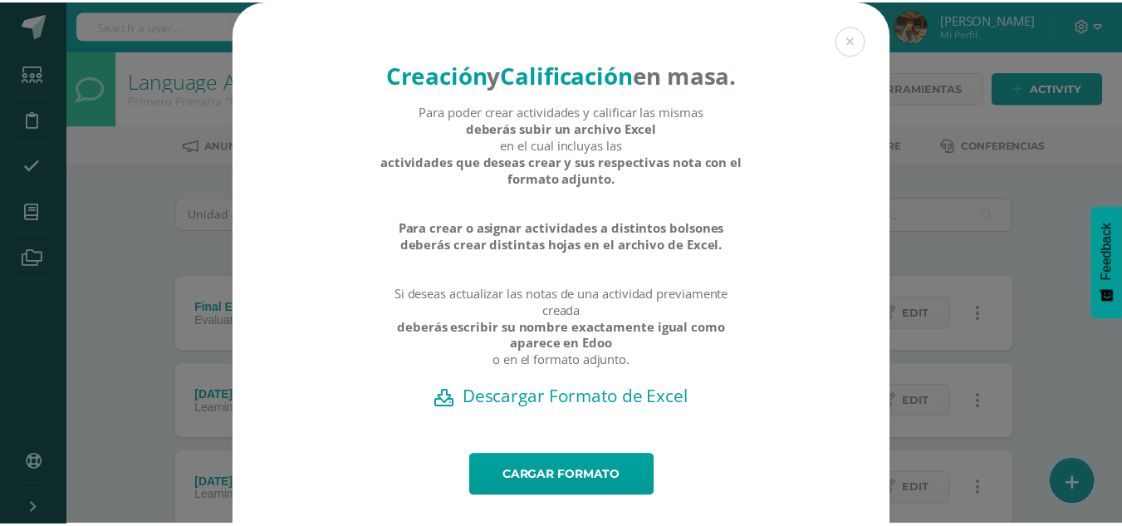
scroll to position [5, 0]
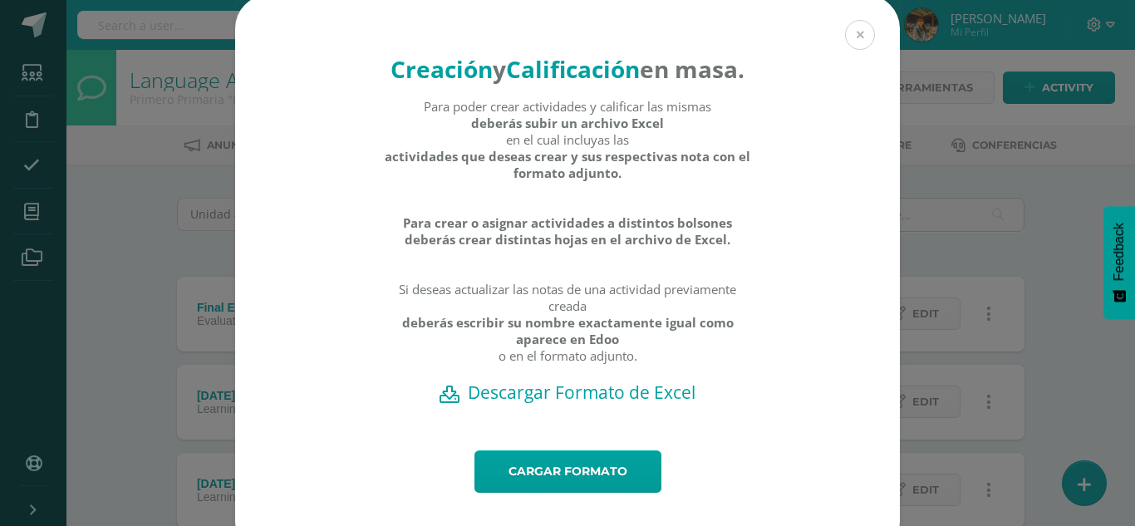
click at [856, 36] on button at bounding box center [860, 35] width 30 height 30
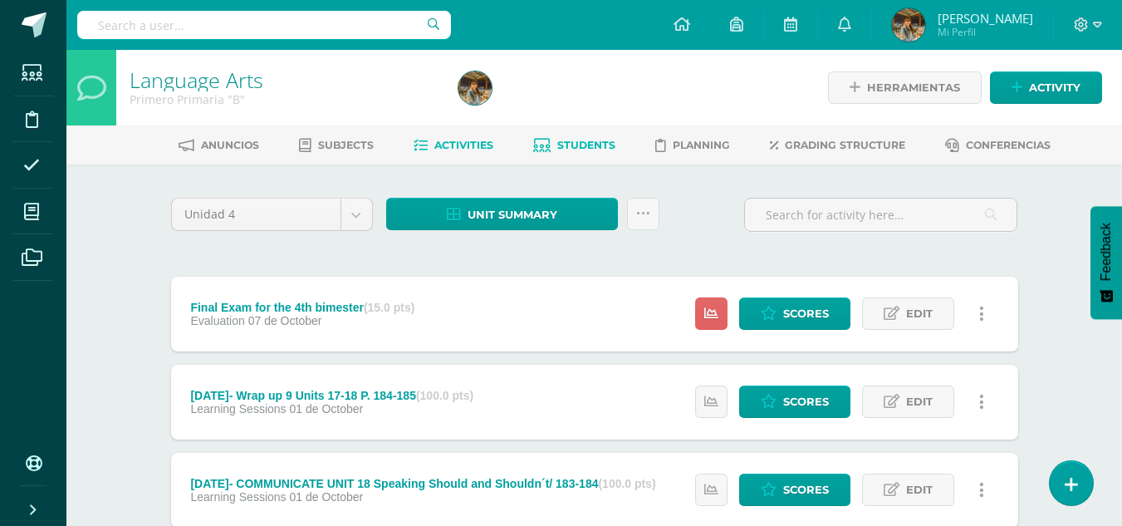
click at [586, 144] on span "Students" at bounding box center [586, 145] width 58 height 12
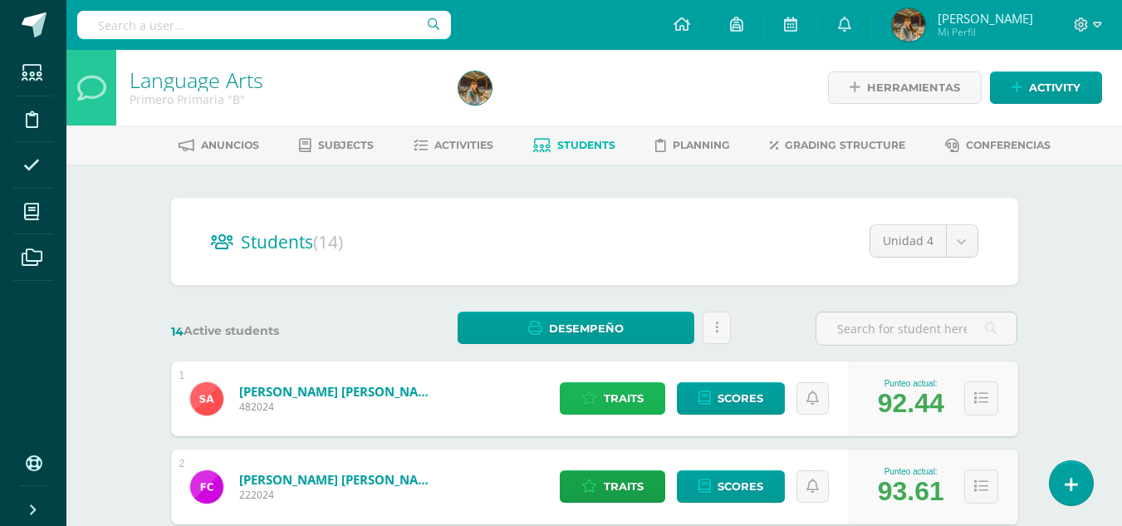
click at [622, 394] on span "Traits" at bounding box center [624, 398] width 40 height 31
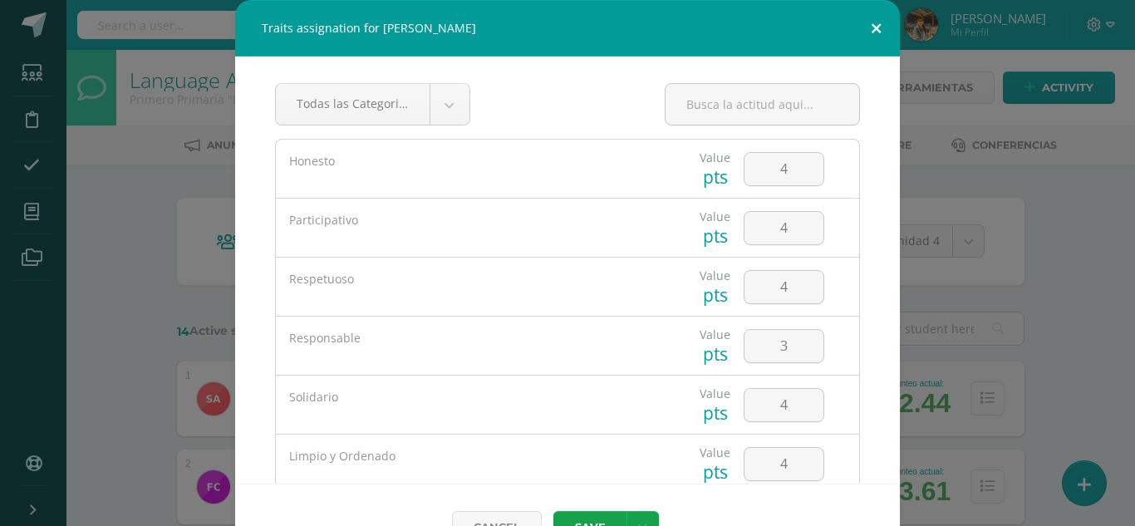
click at [868, 28] on button at bounding box center [875, 28] width 47 height 56
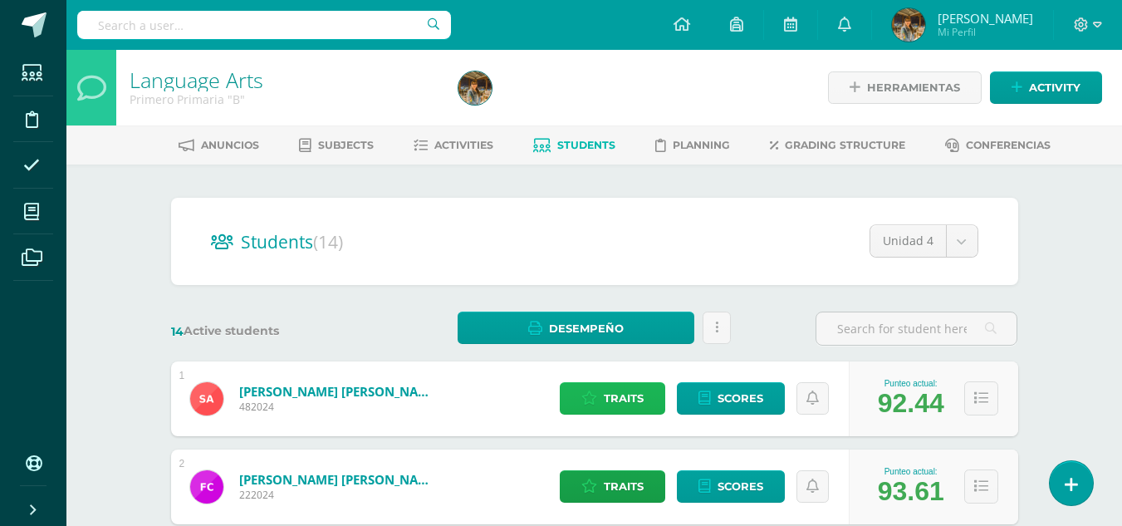
click at [611, 402] on span "Traits" at bounding box center [624, 398] width 40 height 31
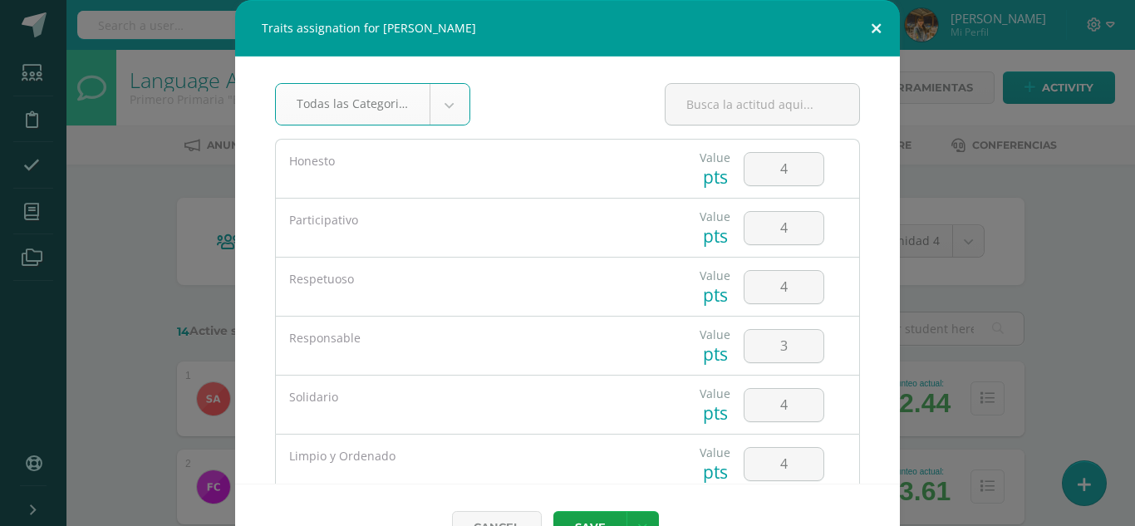
click at [867, 32] on button at bounding box center [875, 28] width 47 height 56
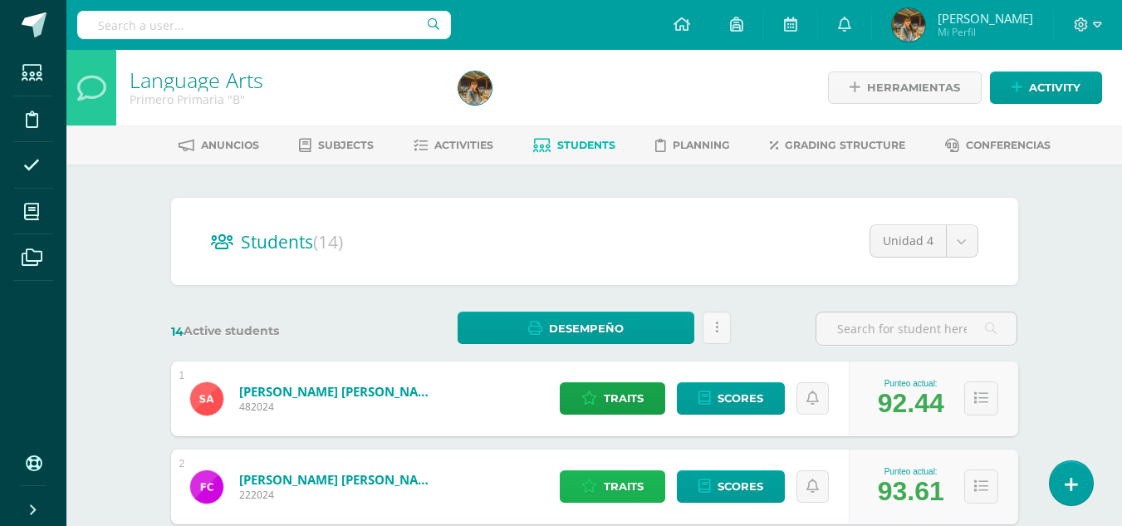
click at [611, 484] on span "Traits" at bounding box center [624, 486] width 40 height 31
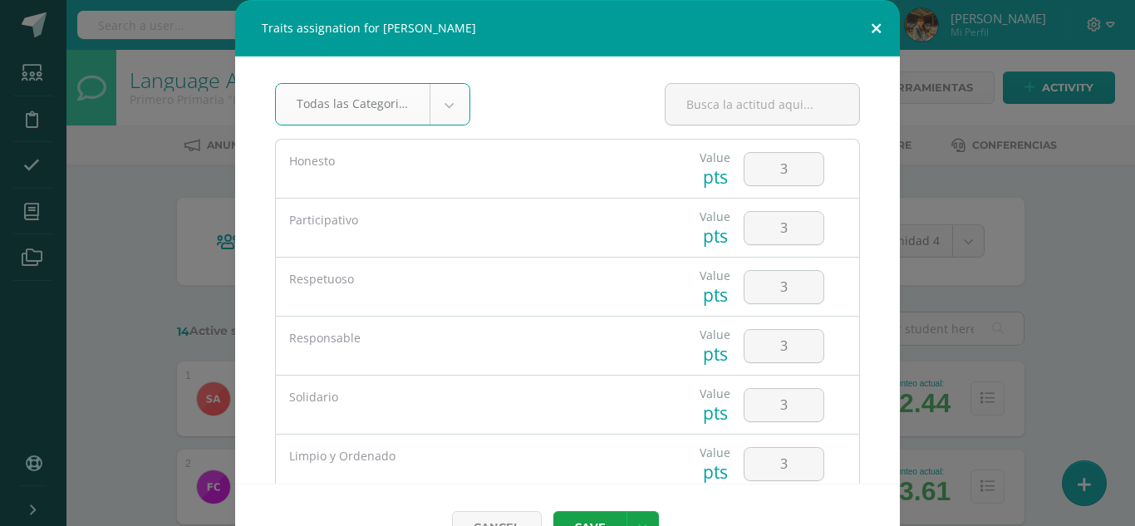
click at [867, 28] on button at bounding box center [875, 28] width 47 height 56
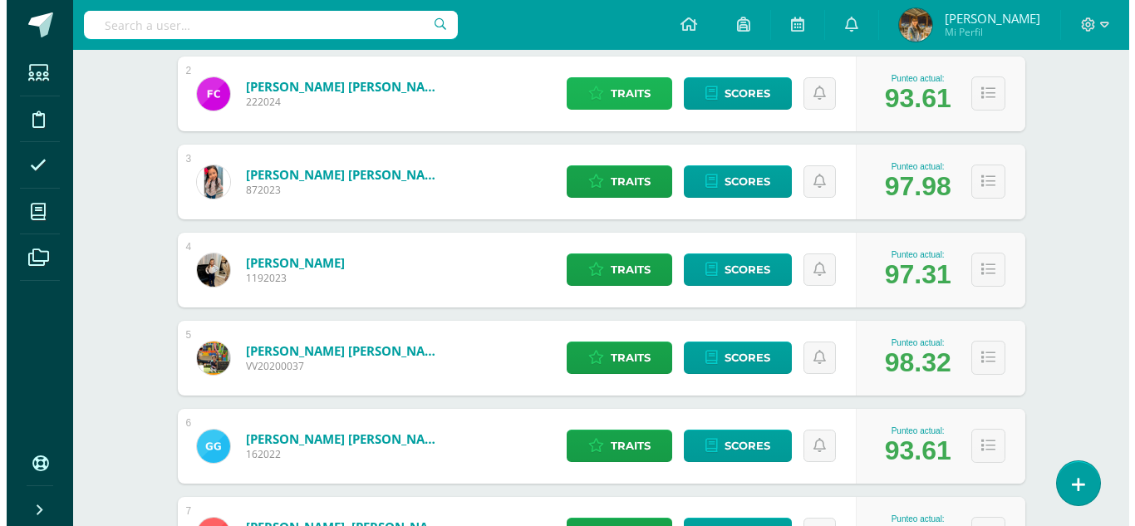
scroll to position [401, 0]
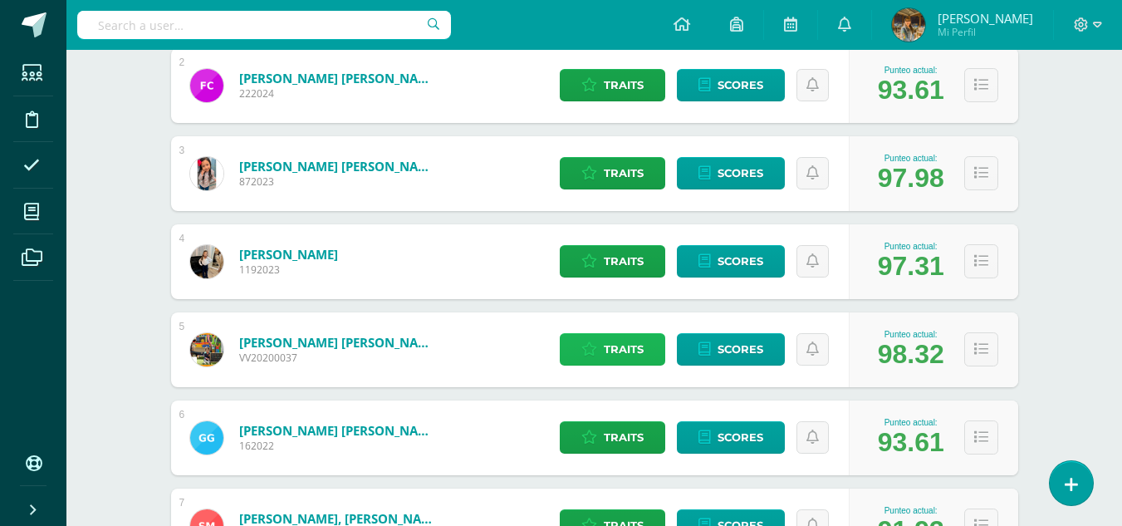
click at [591, 352] on icon at bounding box center [589, 349] width 16 height 14
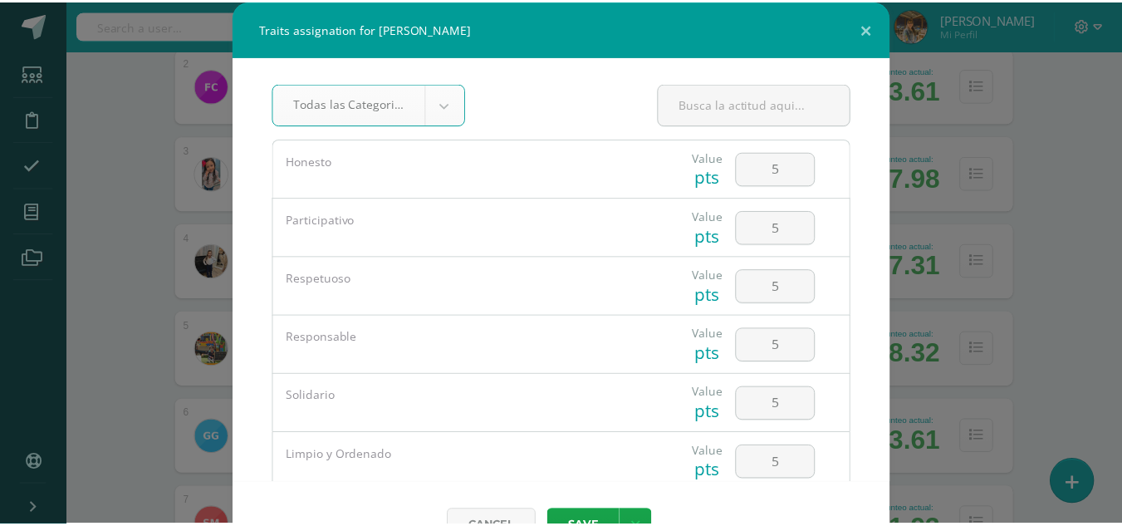
scroll to position [155, 0]
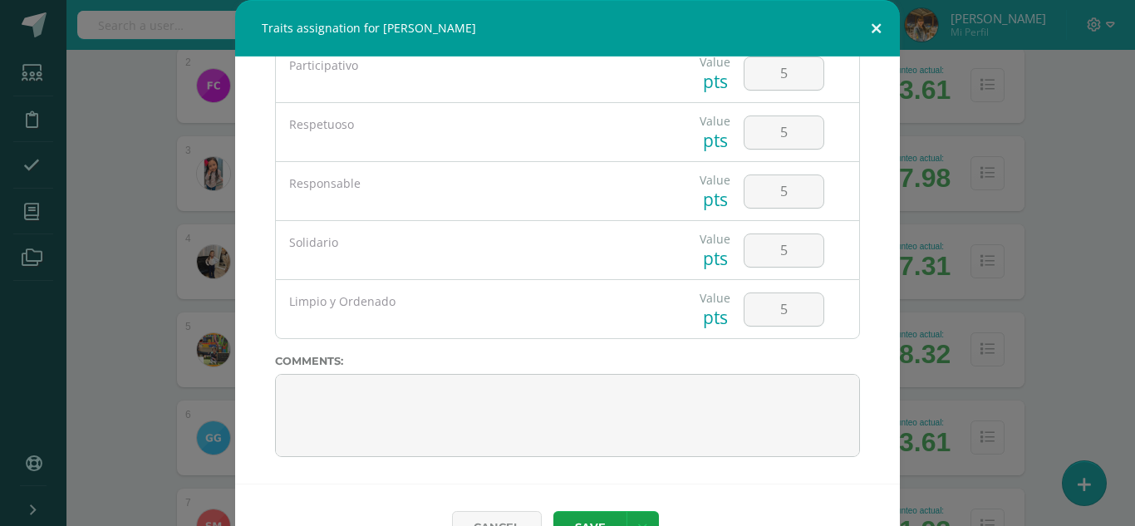
click at [864, 34] on button at bounding box center [875, 28] width 47 height 56
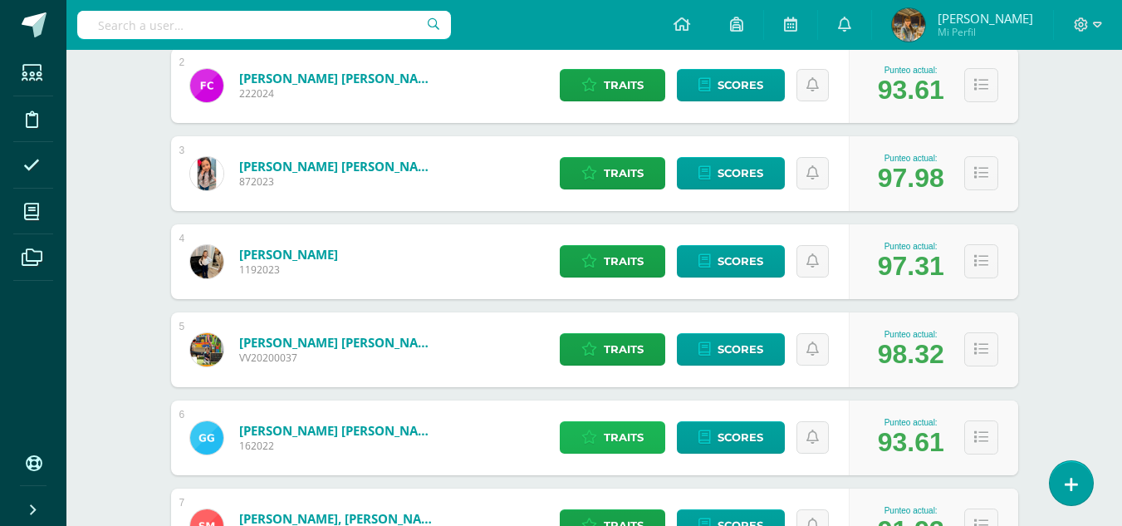
click at [608, 444] on span "Traits" at bounding box center [624, 437] width 40 height 31
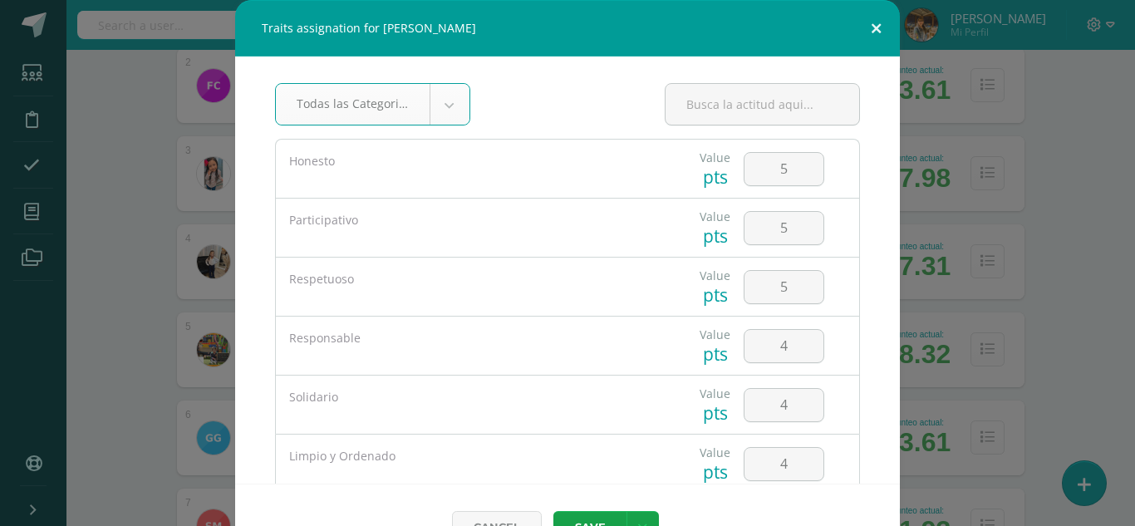
click at [870, 32] on button at bounding box center [875, 28] width 47 height 56
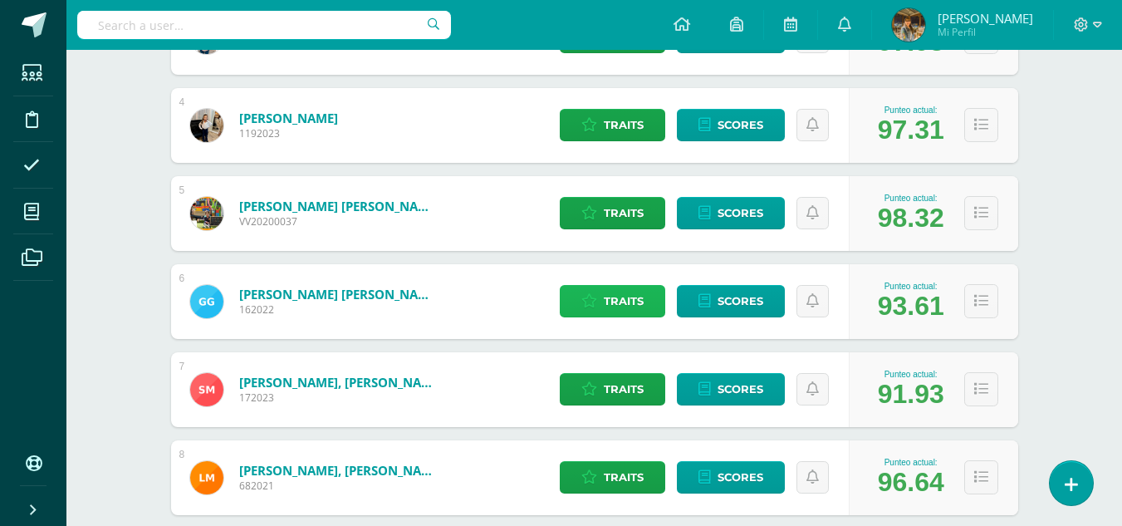
scroll to position [540, 0]
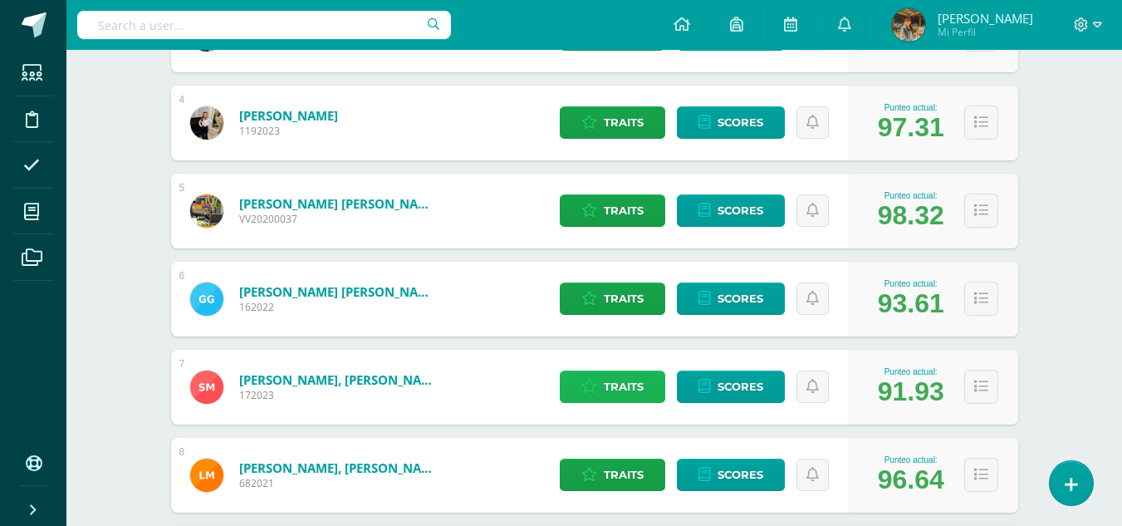
click at [630, 386] on span "Traits" at bounding box center [624, 386] width 40 height 31
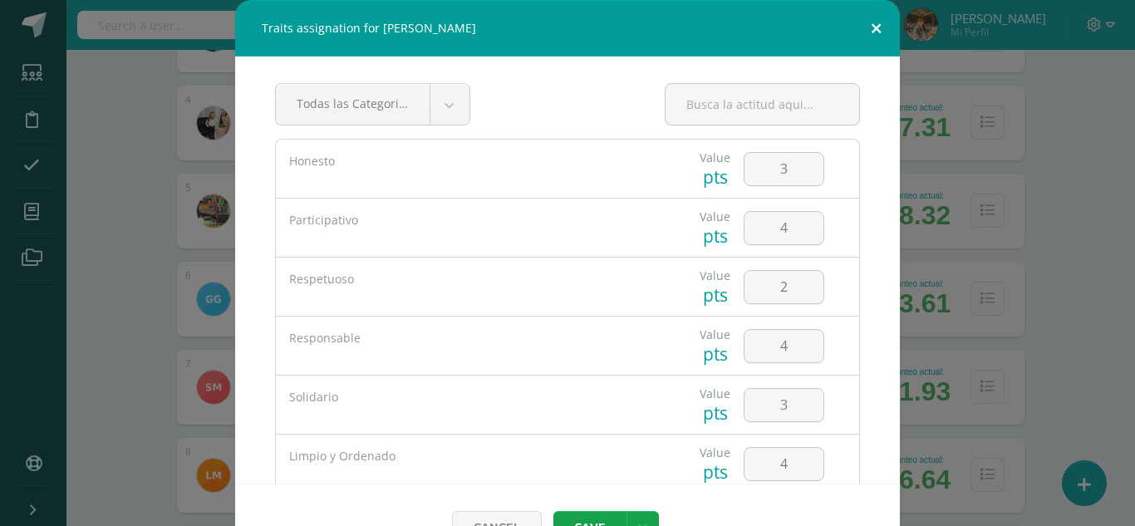
click at [871, 33] on button at bounding box center [875, 28] width 47 height 56
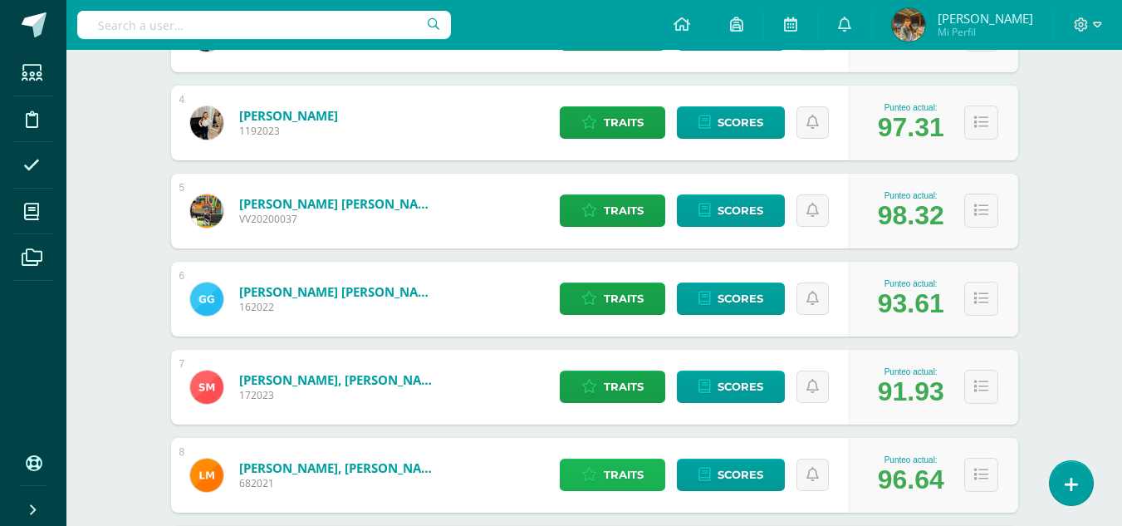
click at [630, 482] on span "Traits" at bounding box center [624, 474] width 40 height 31
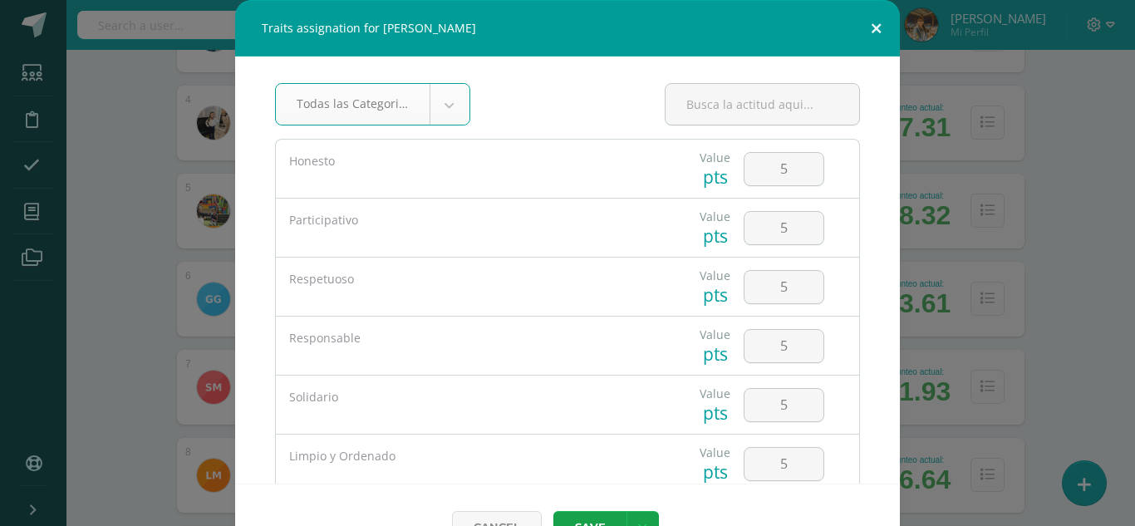
click at [863, 29] on button at bounding box center [875, 28] width 47 height 56
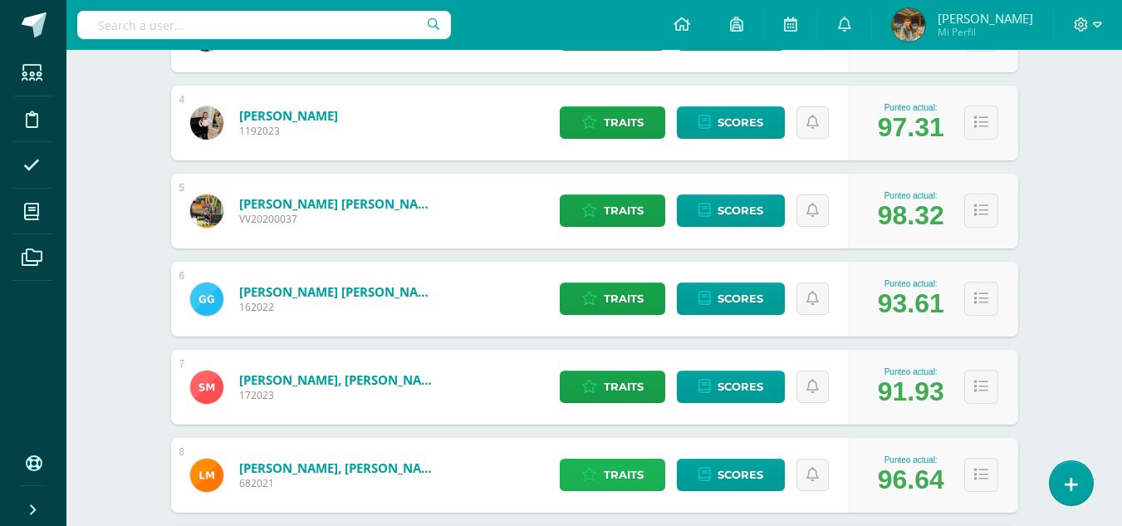
scroll to position [650, 0]
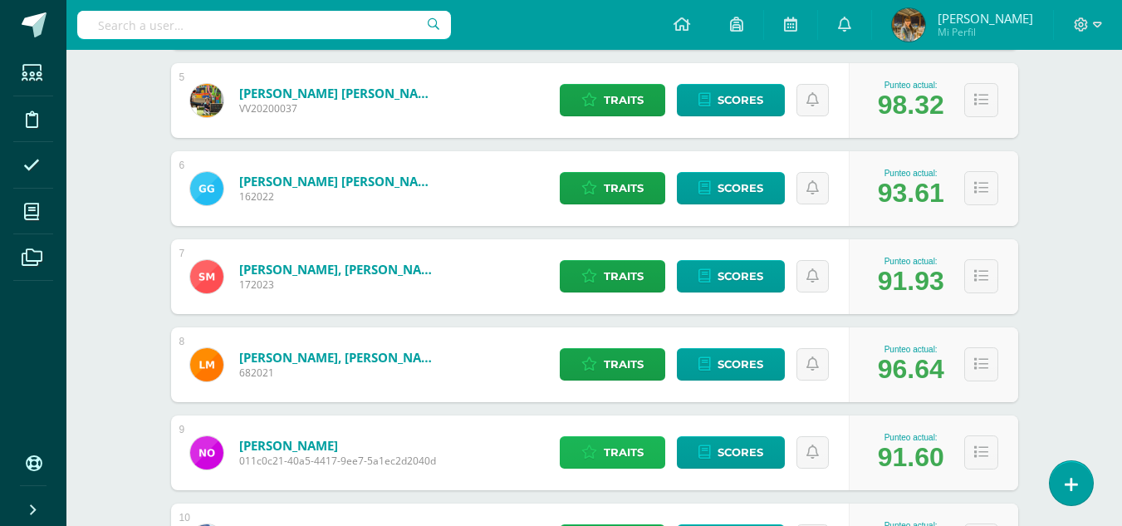
click at [606, 456] on span "Traits" at bounding box center [624, 452] width 40 height 31
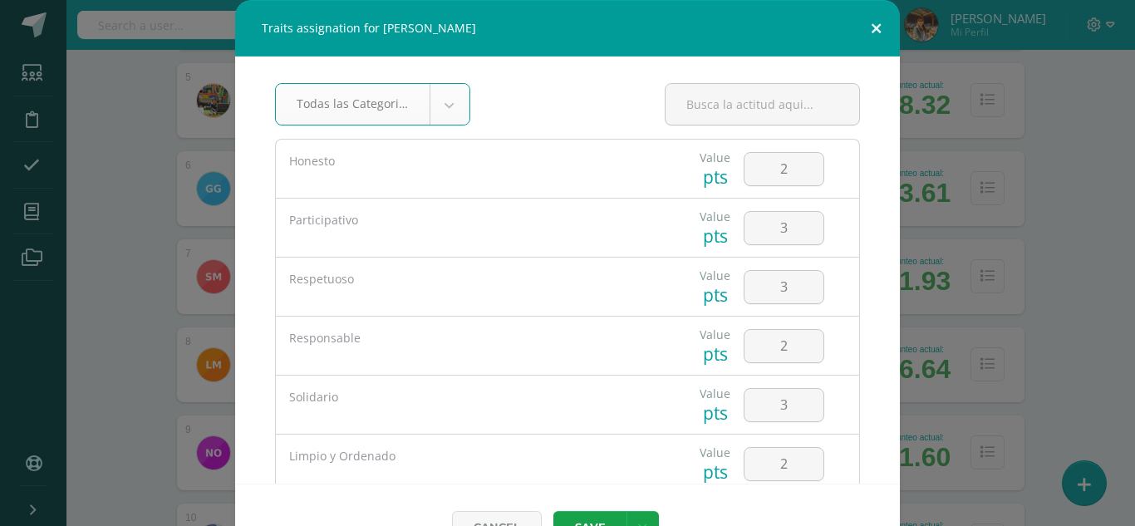
click at [860, 30] on button at bounding box center [875, 28] width 47 height 56
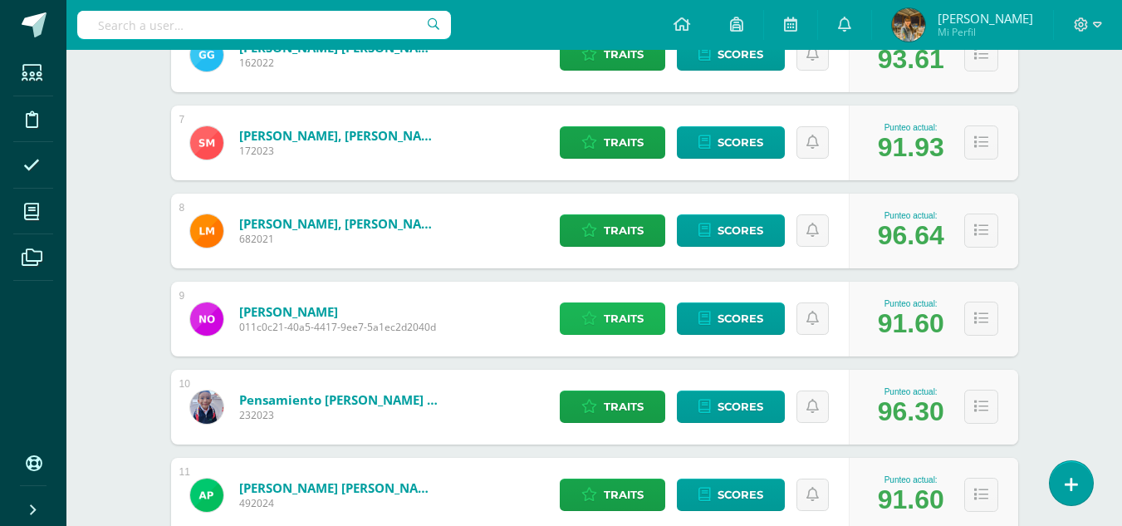
scroll to position [804, 0]
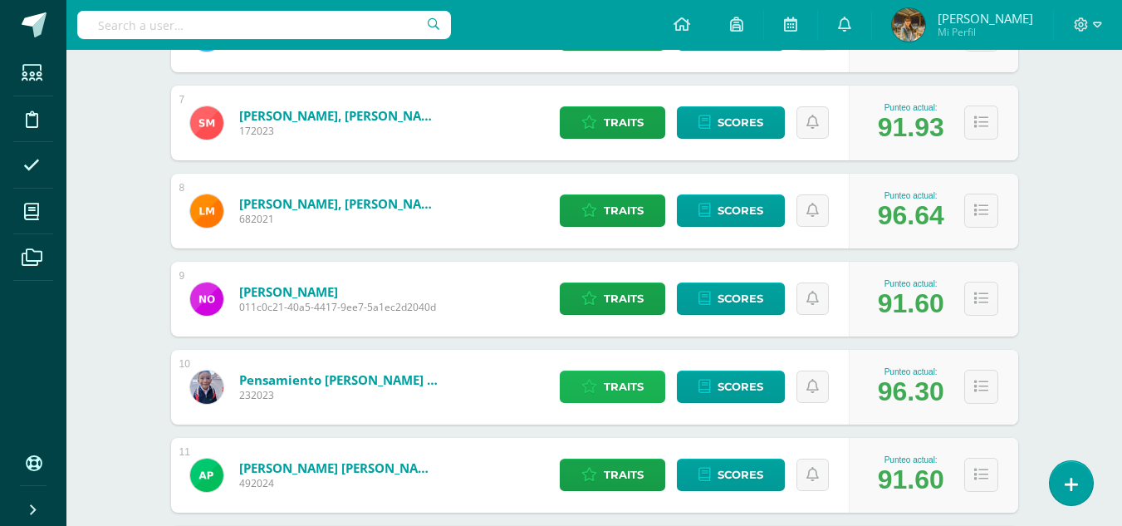
click at [586, 390] on icon at bounding box center [589, 387] width 16 height 14
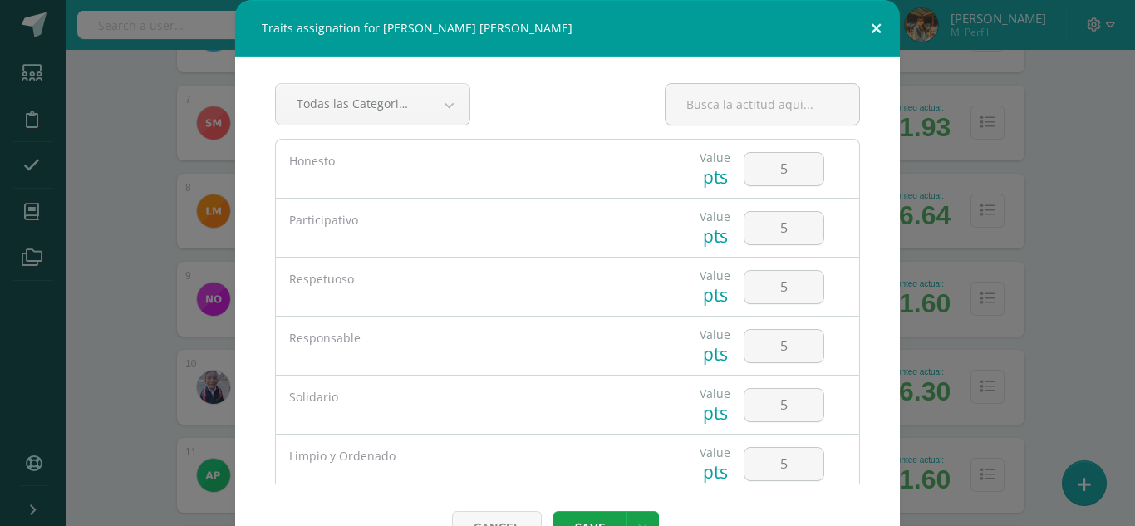
click at [873, 23] on button at bounding box center [875, 28] width 47 height 56
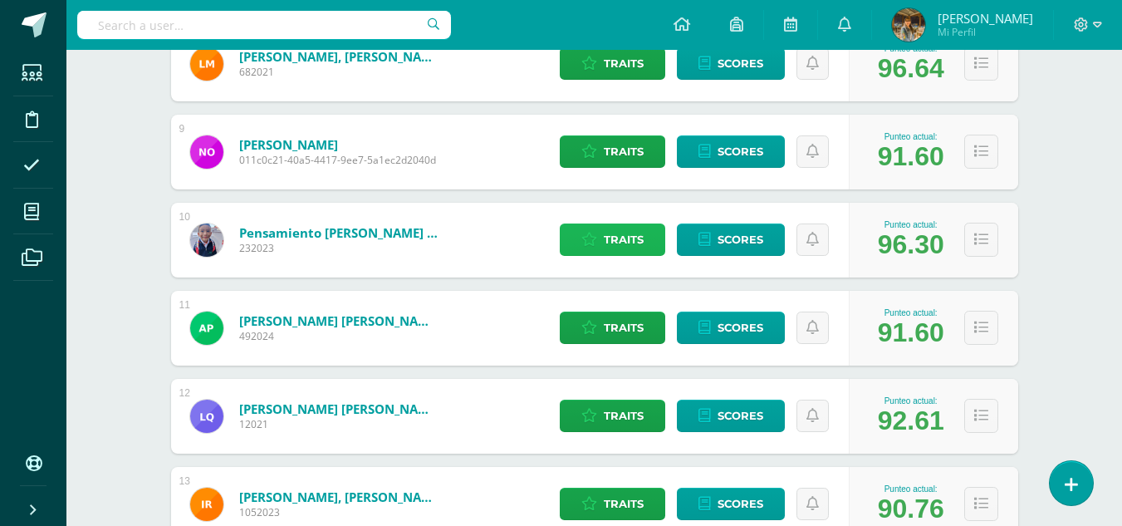
scroll to position [954, 0]
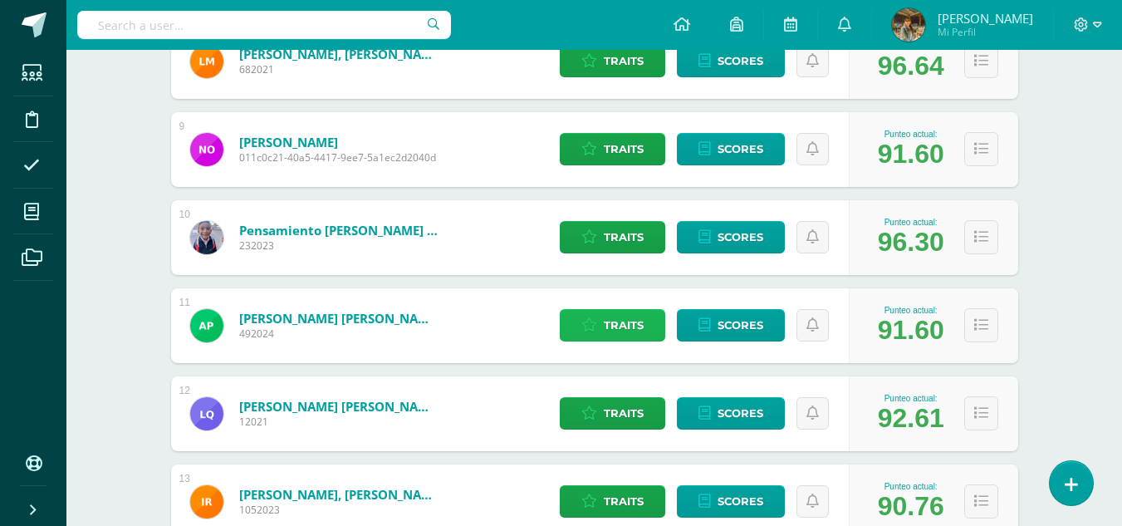
click at [631, 328] on span "Traits" at bounding box center [624, 325] width 40 height 31
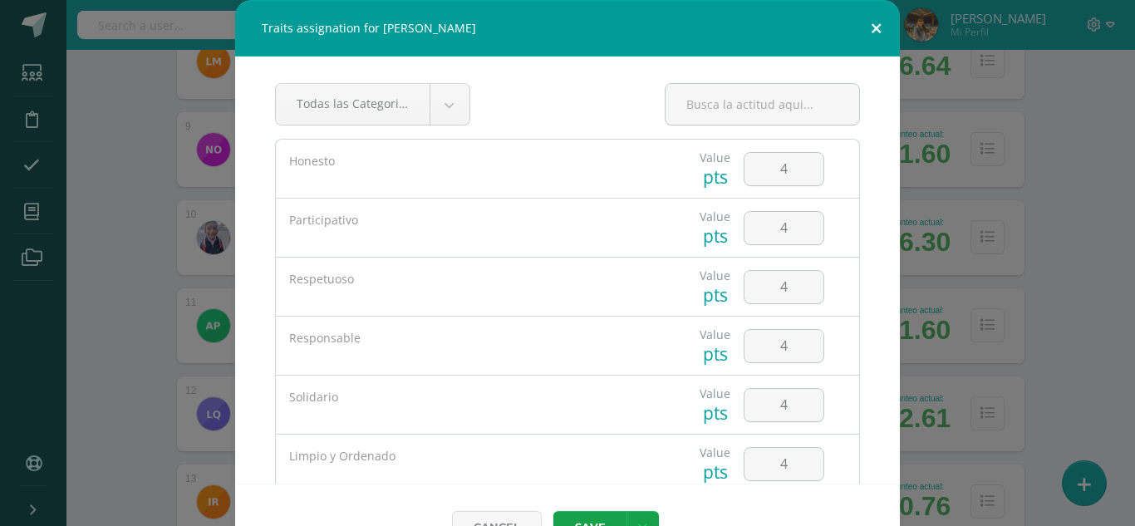
click at [866, 37] on button at bounding box center [875, 28] width 47 height 56
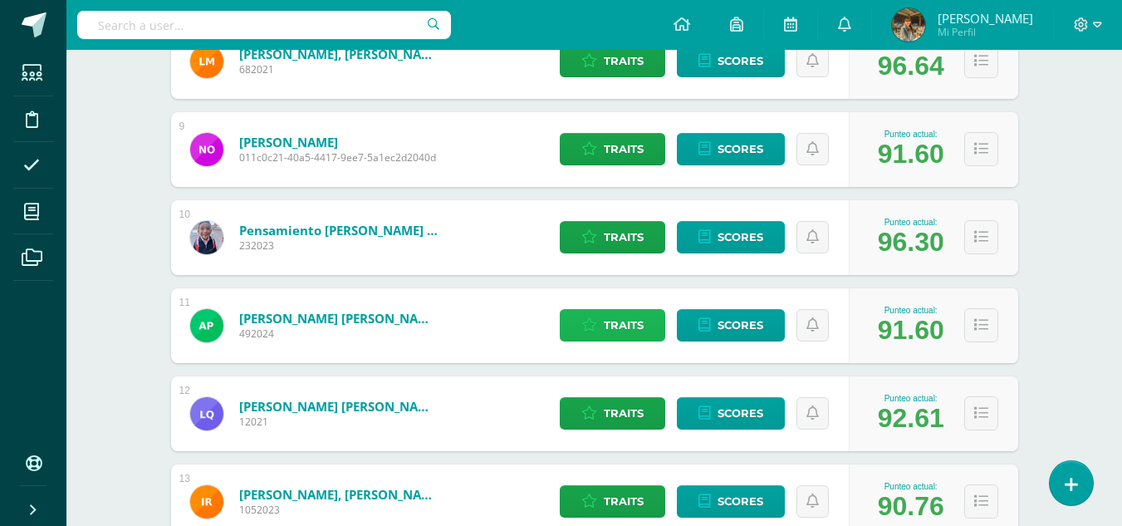
scroll to position [965, 0]
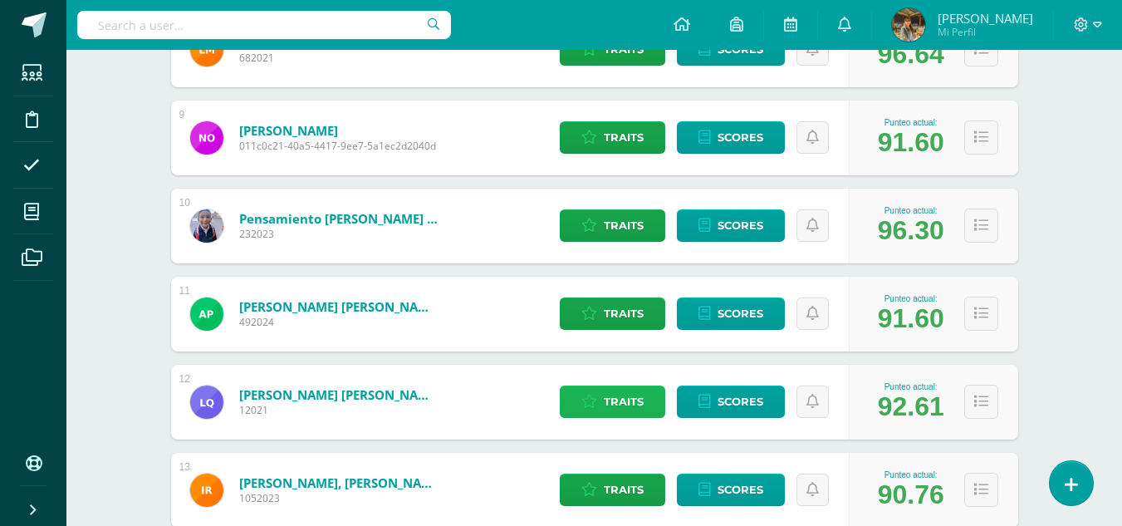
click at [601, 404] on link "Traits" at bounding box center [612, 401] width 105 height 32
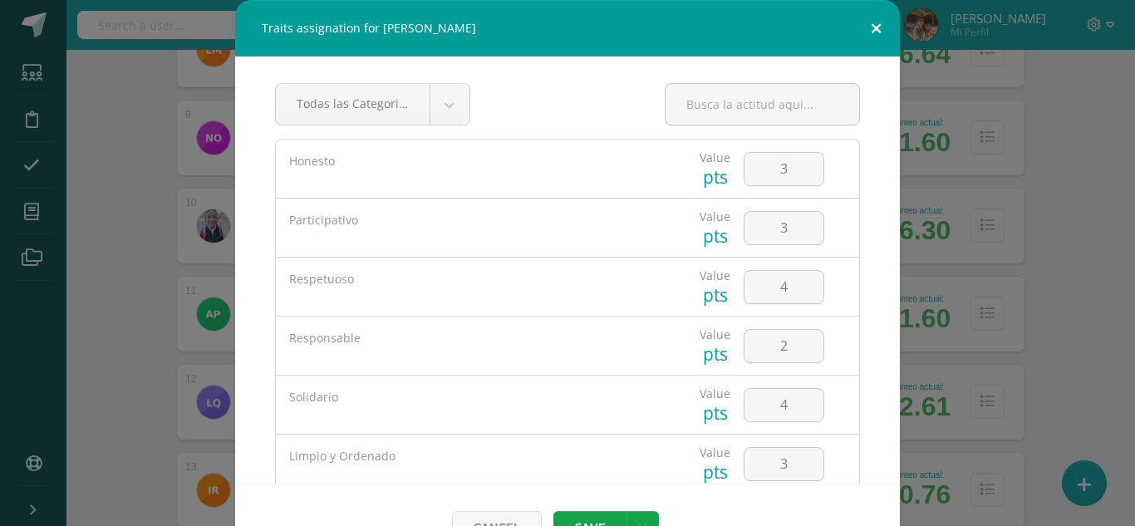
click at [868, 22] on button at bounding box center [875, 28] width 47 height 56
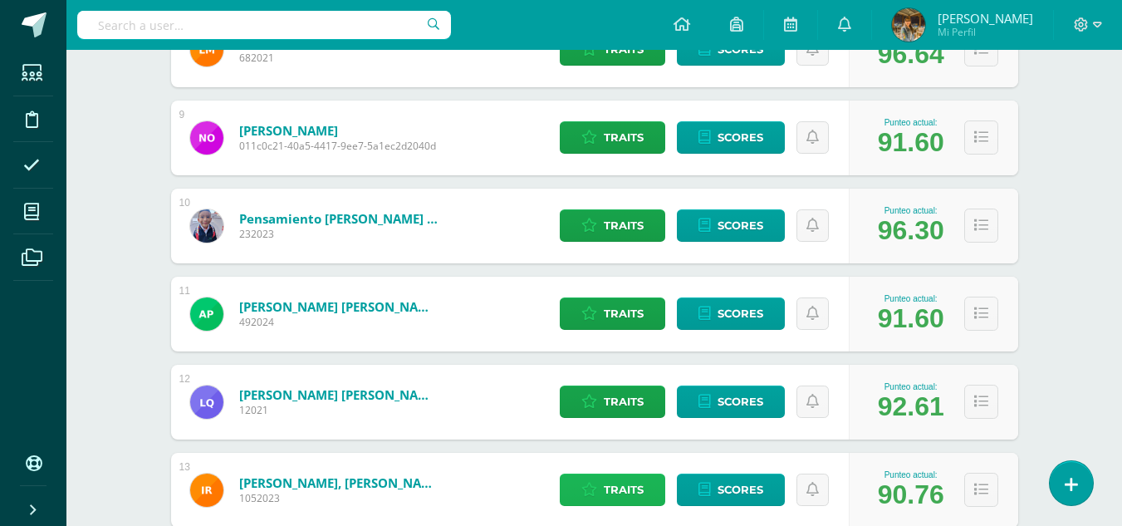
click at [633, 484] on span "Traits" at bounding box center [624, 489] width 40 height 31
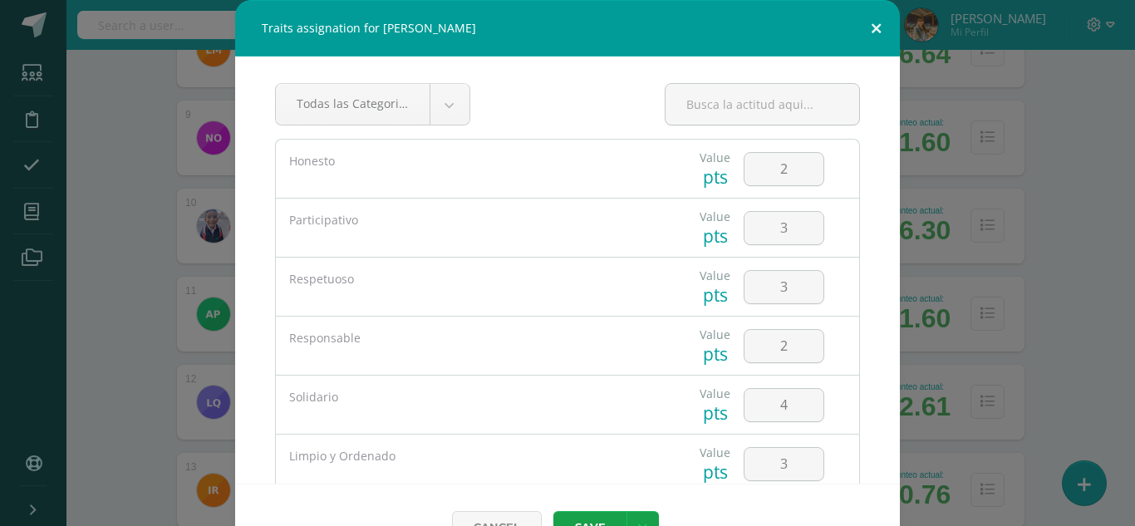
click at [870, 27] on button at bounding box center [875, 28] width 47 height 56
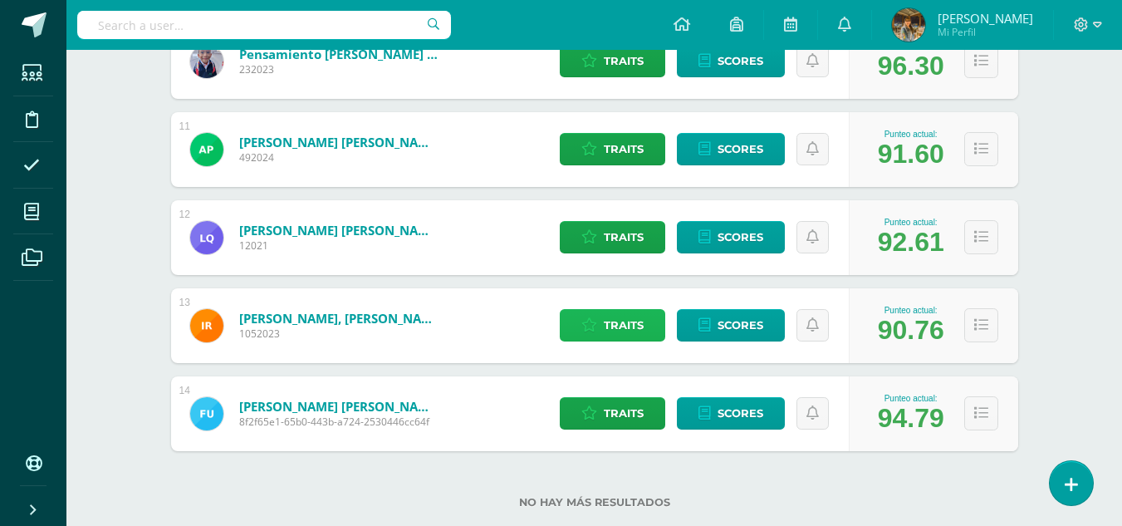
scroll to position [1133, 0]
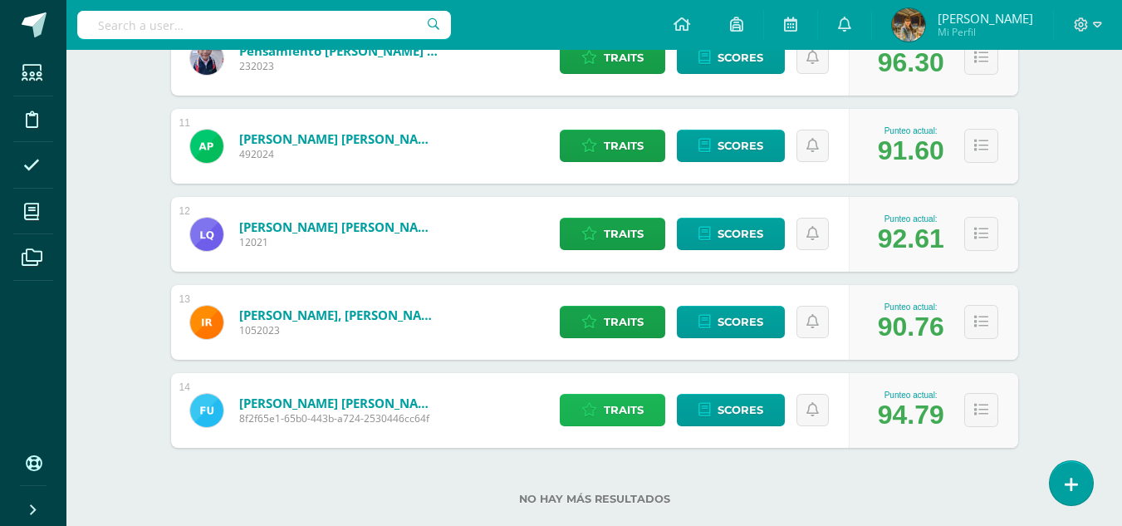
click at [629, 414] on span "Traits" at bounding box center [624, 410] width 40 height 31
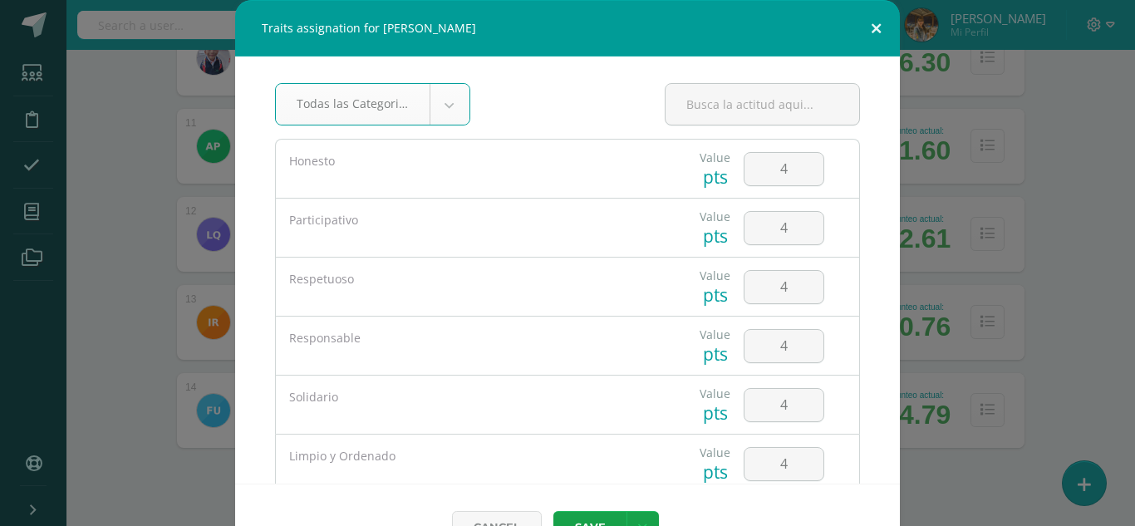
click at [864, 25] on button at bounding box center [875, 28] width 47 height 56
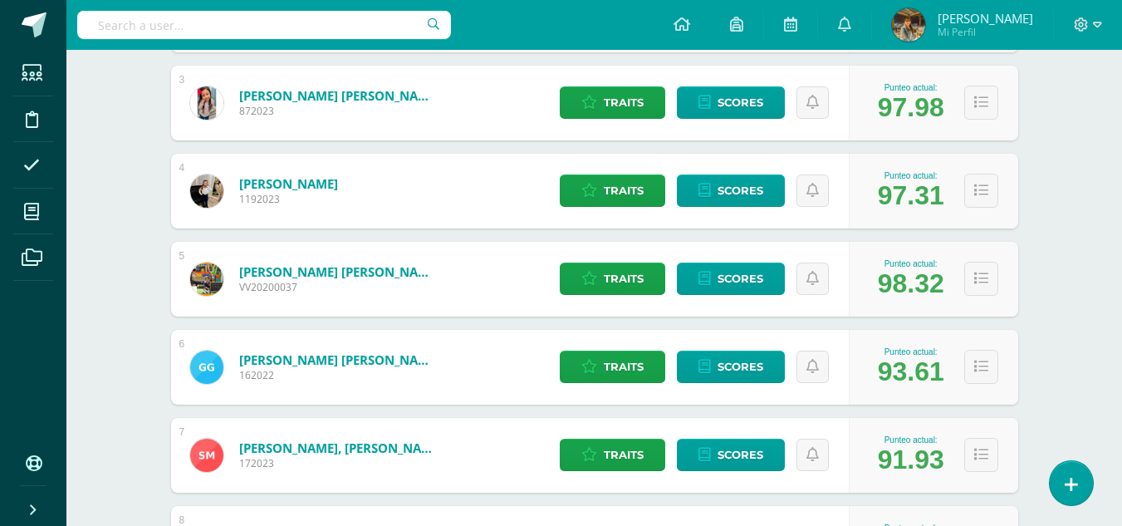
scroll to position [0, 0]
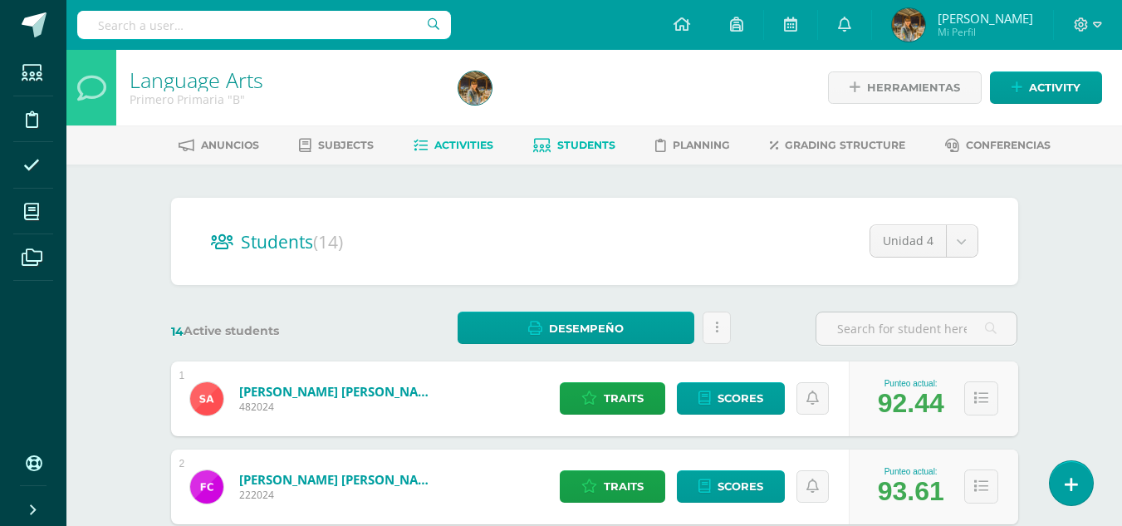
click at [453, 154] on link "Activities" at bounding box center [454, 145] width 80 height 27
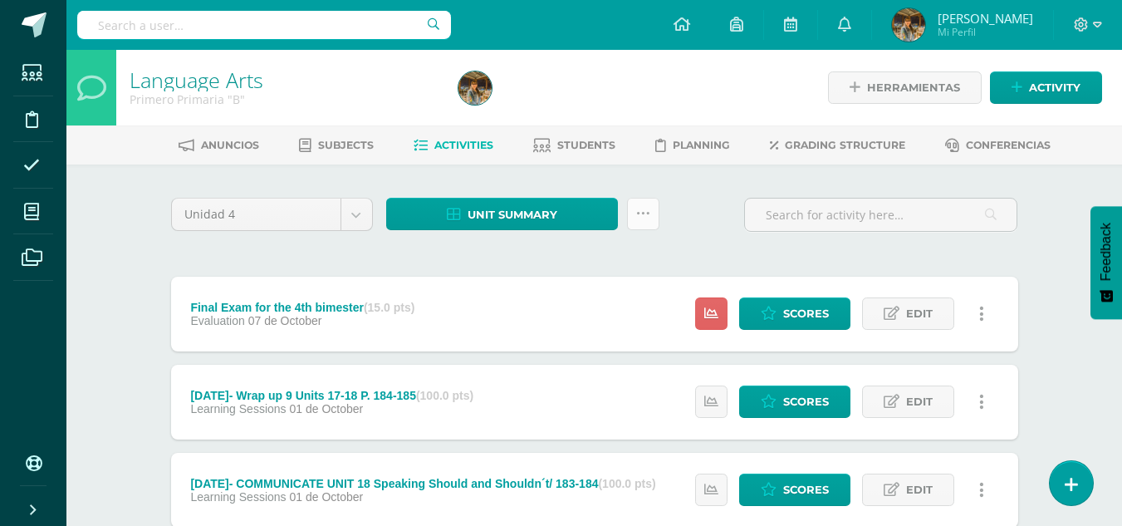
click at [645, 211] on icon at bounding box center [643, 214] width 14 height 14
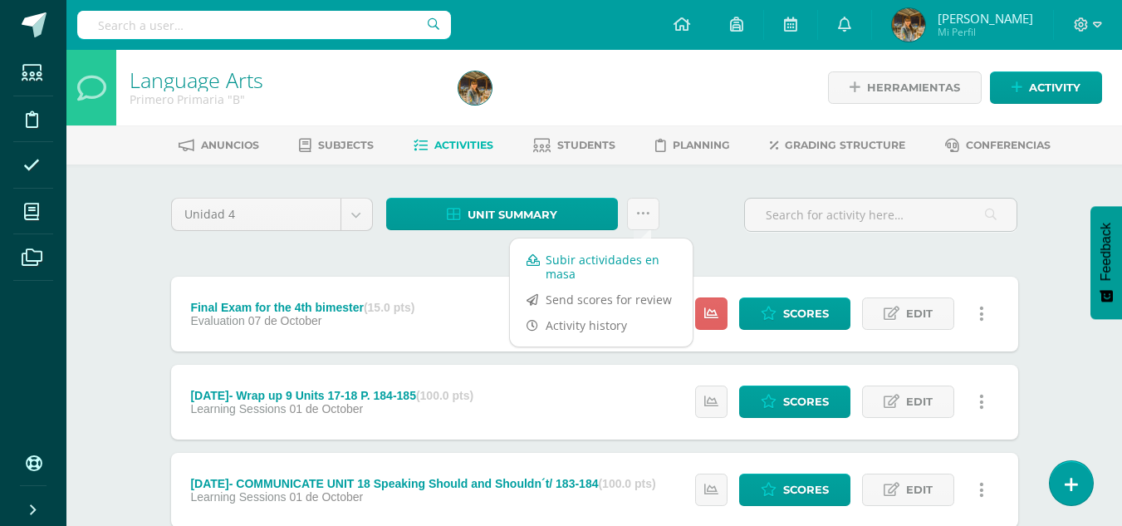
click at [635, 258] on link "Subir actividades en masa" at bounding box center [601, 267] width 183 height 40
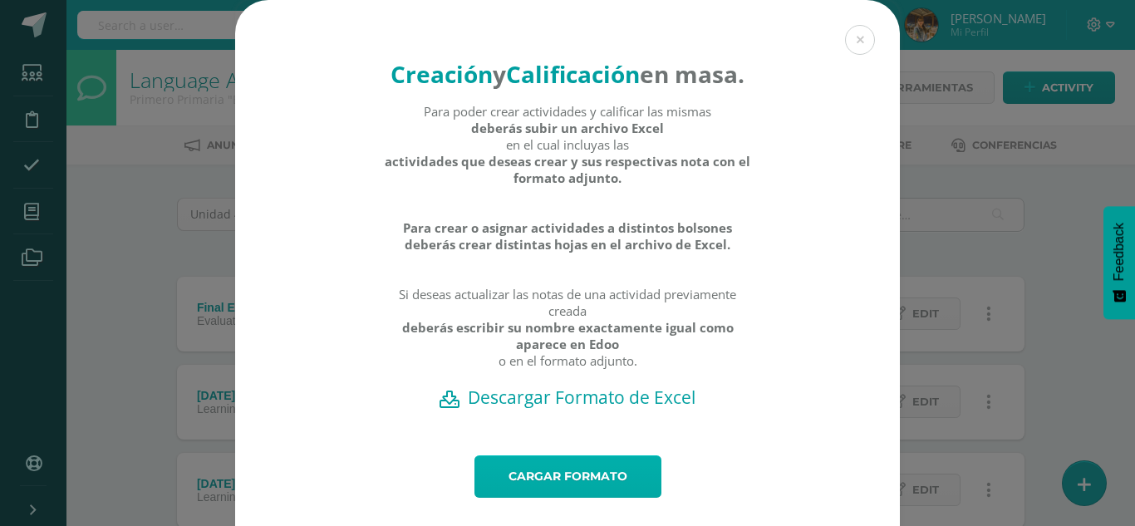
click at [576, 498] on link "Cargar formato" at bounding box center [567, 476] width 187 height 42
